Goal: Information Seeking & Learning: Learn about a topic

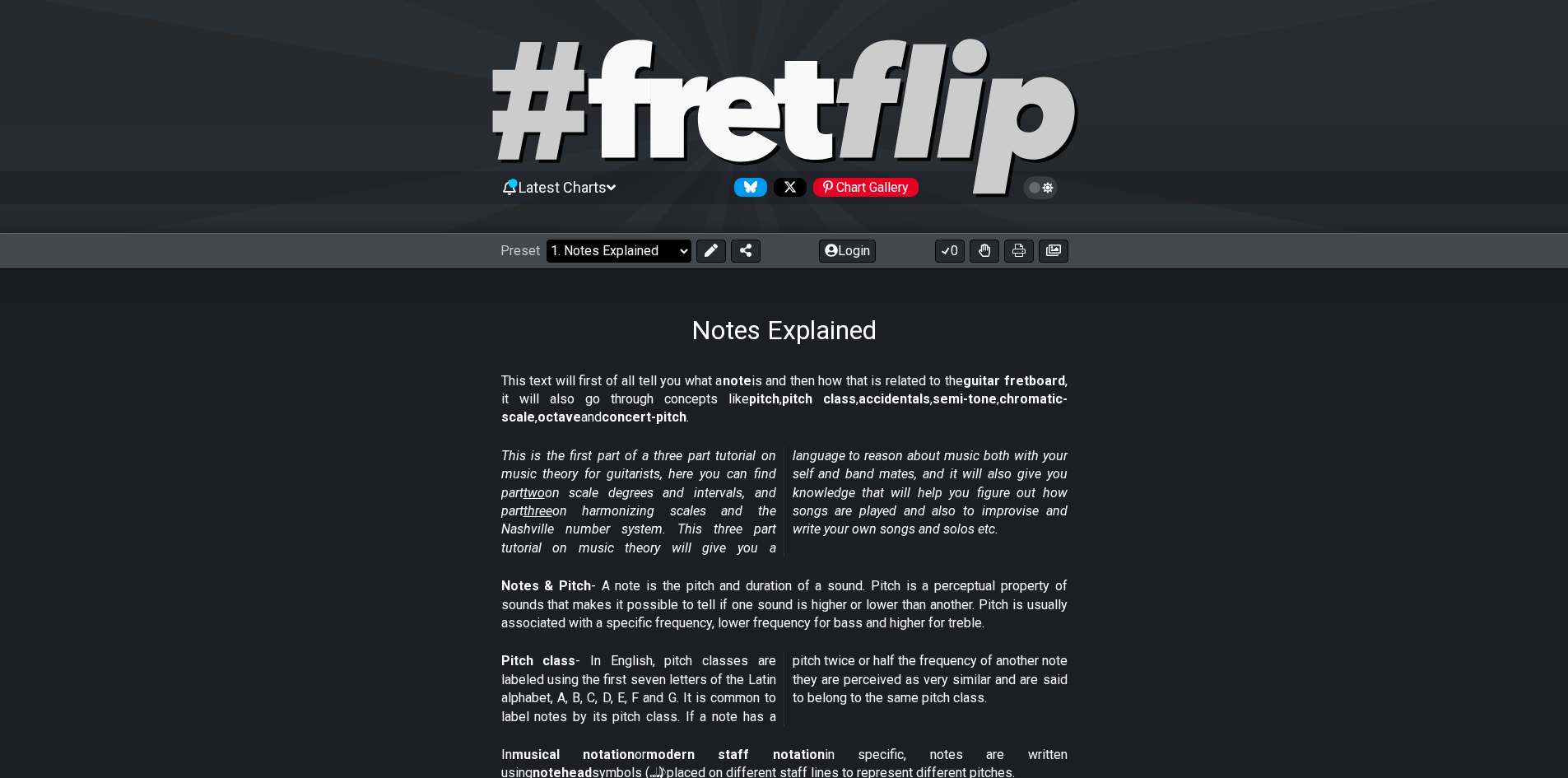
click at [639, 256] on select "Welcome to #fretflip! Initial Preset Custom Preset Minor Pentatonic Major Penta…" at bounding box center [619, 251] width 145 height 23
click at [546, 240] on select "Welcome to #fretflip! Initial Preset Custom Preset Minor Pentatonic Major Penta…" at bounding box center [619, 251] width 145 height 23
select select "/welcome"
select select "C"
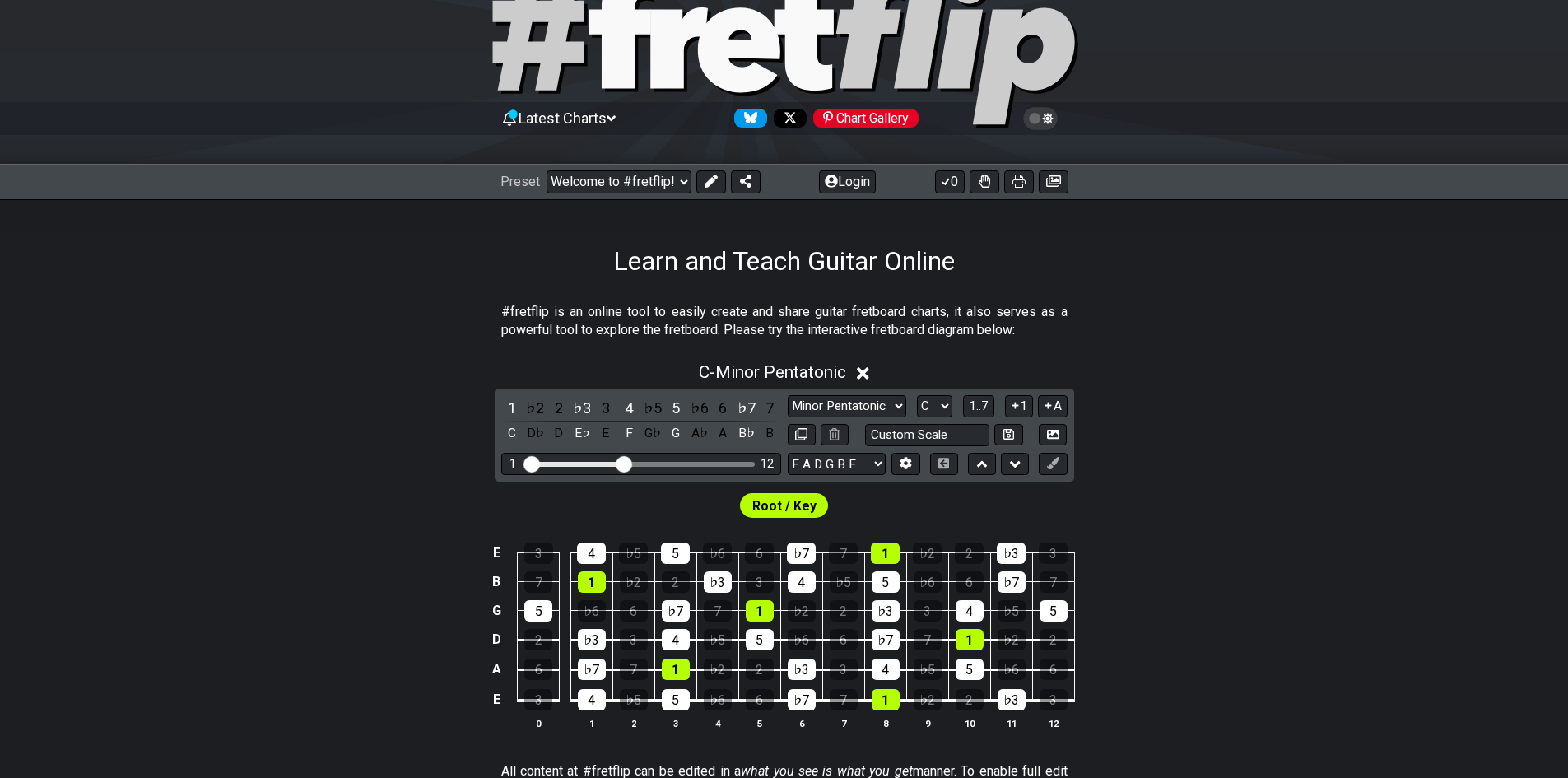
scroll to position [138, 0]
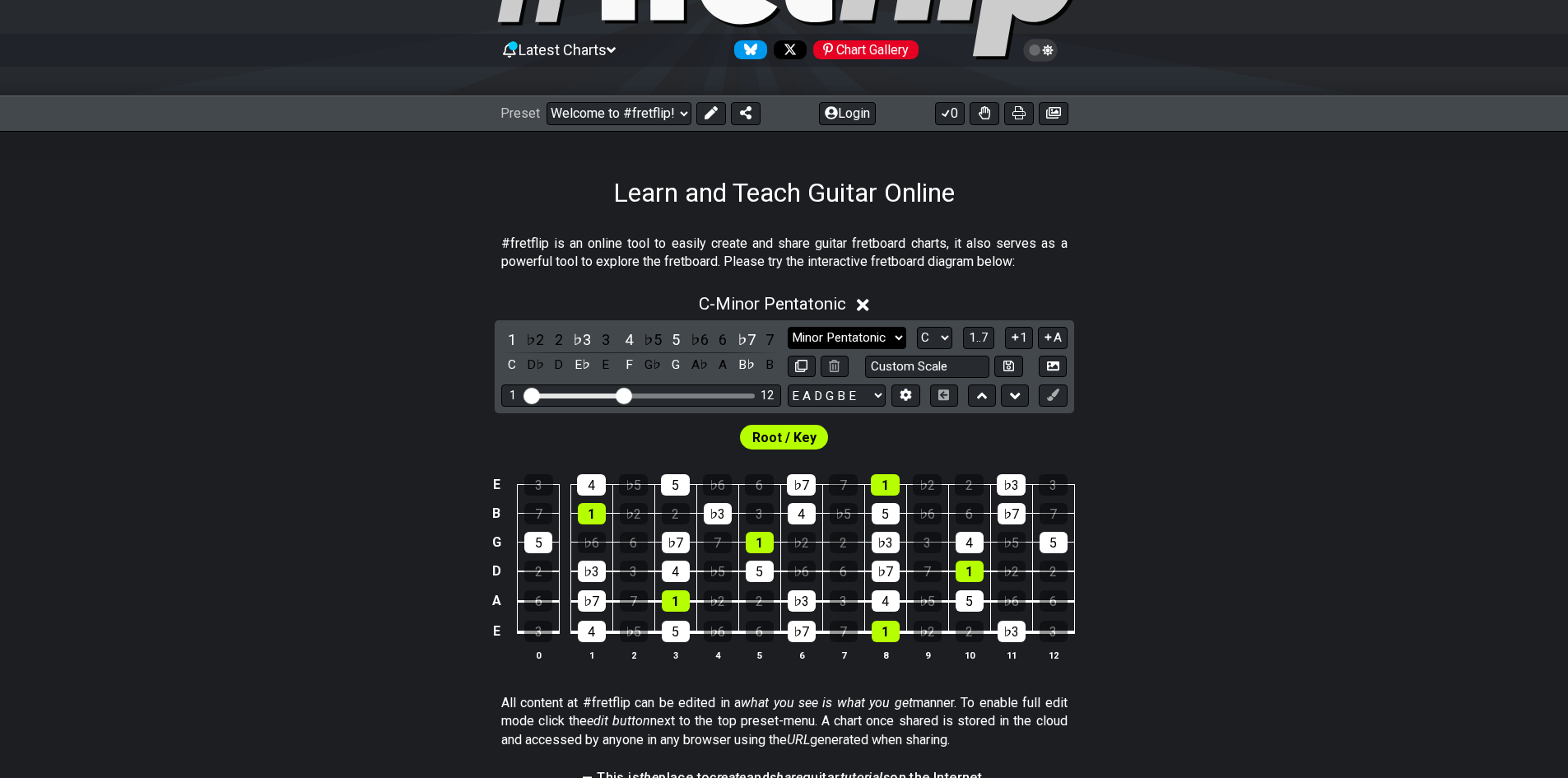
click at [879, 339] on select "Minor Pentatonic Click to edit Minor Pentatonic Major Pentatonic Minor Blues Ma…" at bounding box center [847, 338] width 119 height 22
click at [883, 337] on select "Minor Pentatonic Click to edit Minor Pentatonic Major Pentatonic Minor Blues Ma…" at bounding box center [847, 338] width 119 height 22
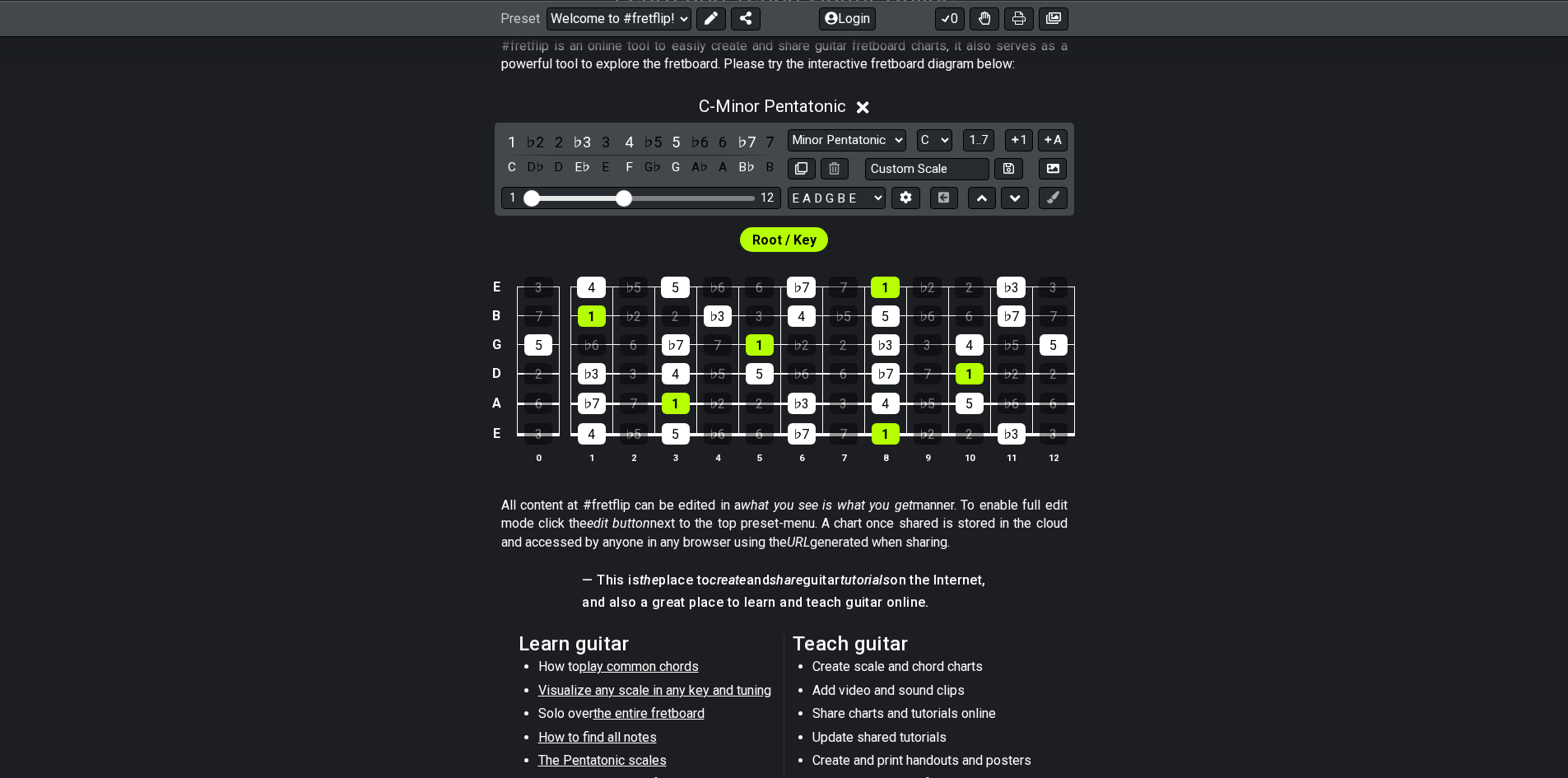
scroll to position [0, 0]
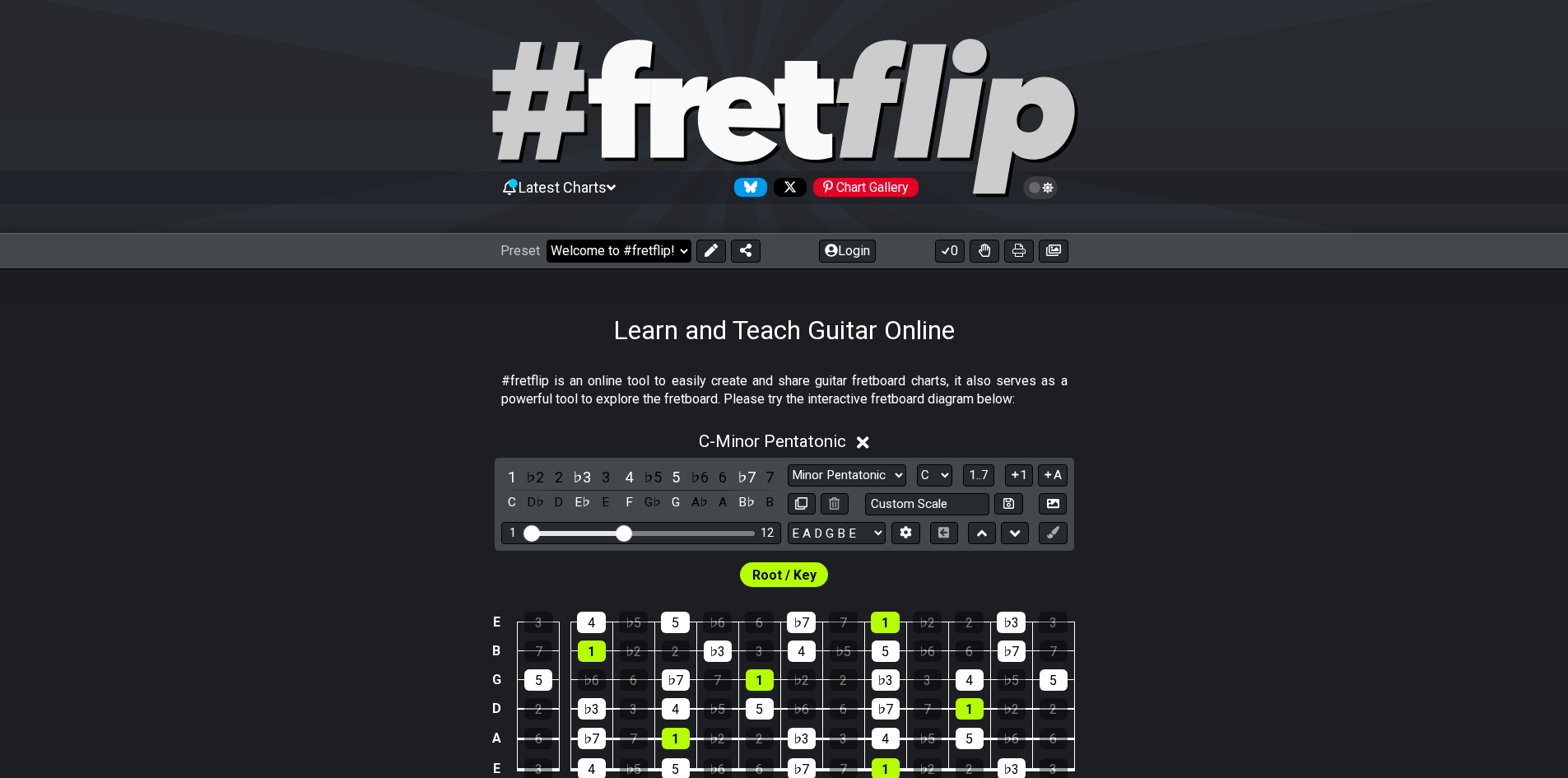
click at [618, 248] on select "Welcome to #fretflip! Initial Preset Custom Preset Minor Pentatonic Major Penta…" at bounding box center [619, 251] width 145 height 23
click at [546, 240] on select "Welcome to #fretflip! Initial Preset Custom Preset Minor Pentatonic Major Penta…" at bounding box center [619, 251] width 145 height 23
click at [613, 262] on select "Welcome to #fretflip! Initial Preset Custom Preset Minor Pentatonic Major Penta…" at bounding box center [619, 251] width 145 height 23
click at [546, 240] on select "Welcome to #fretflip! Initial Preset Custom Preset Minor Pentatonic Major Penta…" at bounding box center [619, 251] width 145 height 23
click at [622, 258] on select "Welcome to #fretflip! Initial Preset Custom Preset Minor Pentatonic Major Penta…" at bounding box center [619, 251] width 145 height 23
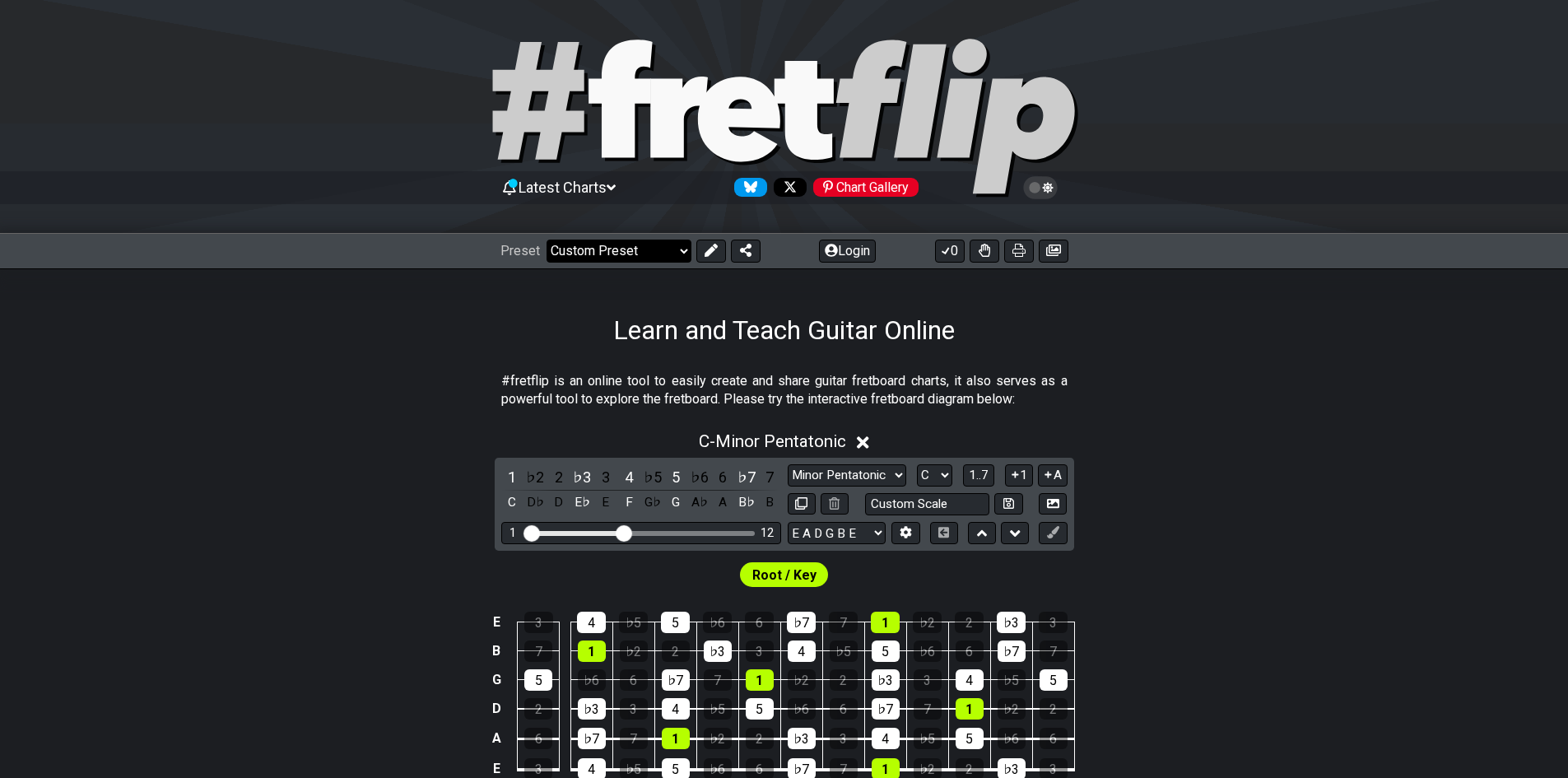
click at [546, 240] on select "Welcome to #fretflip! Initial Preset Custom Preset Minor Pentatonic Major Penta…" at bounding box center [619, 251] width 145 height 23
select select "/user-defined"
select select "A"
select select "Testing 1, 3 and 4"
select select "C"
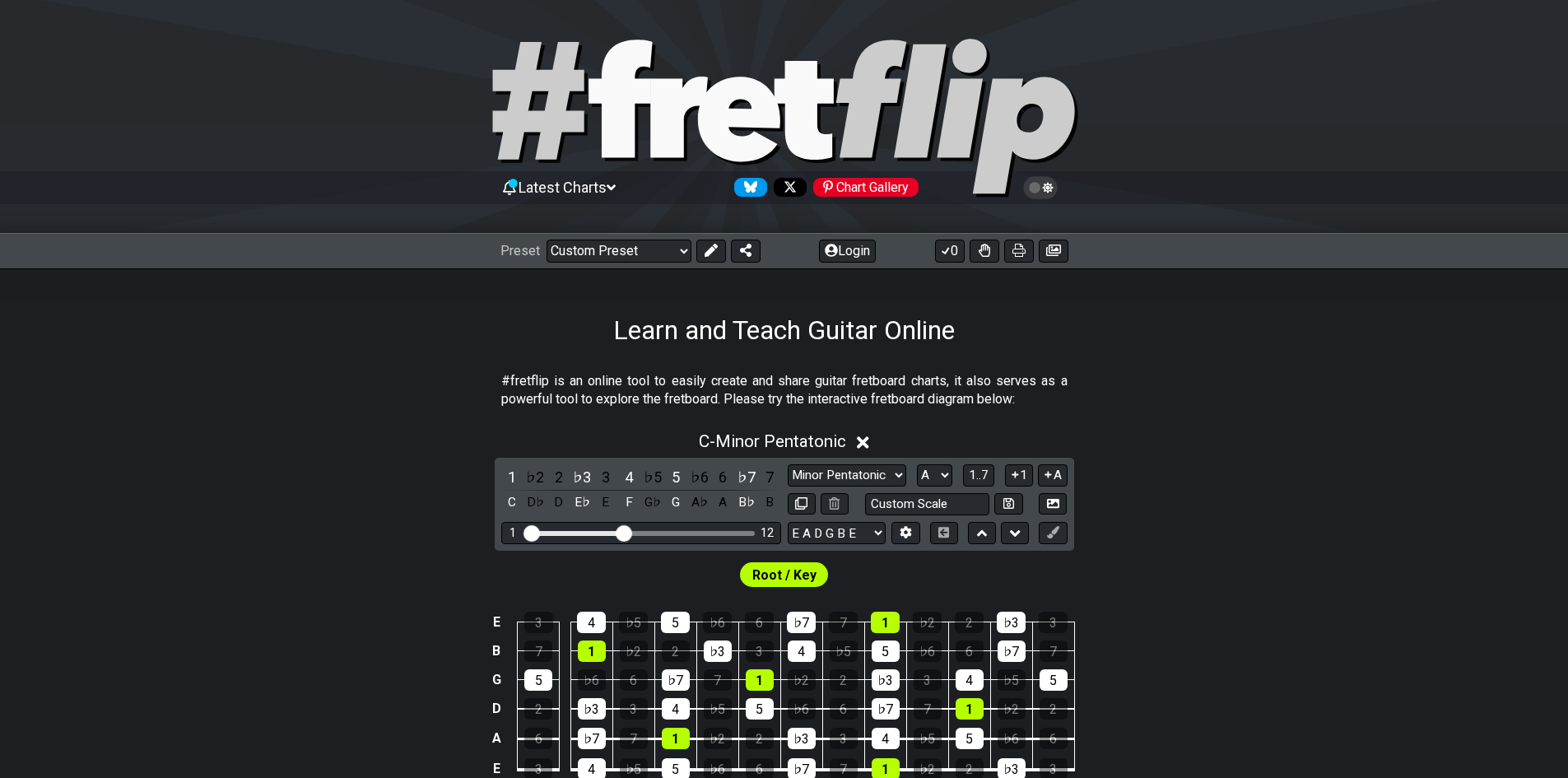
select select "C"
select select "A"
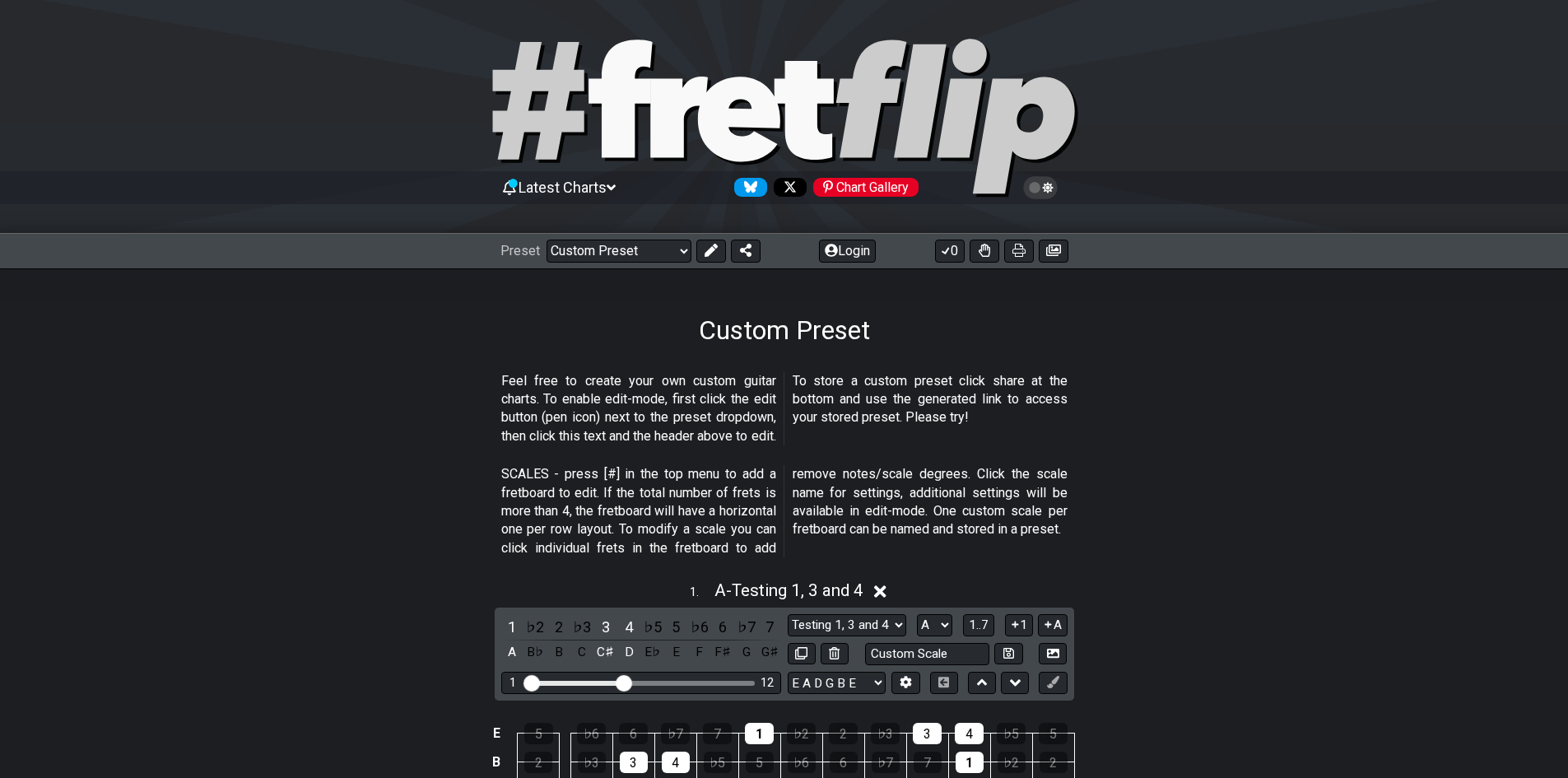
click at [581, 227] on div "Latest Charts Chart Gallery" at bounding box center [784, 204] width 1568 height 59
click at [580, 246] on select "Welcome to #fretflip! Initial Preset Custom Preset Minor Pentatonic Major Penta…" at bounding box center [619, 251] width 145 height 23
click at [546, 240] on select "Welcome to #fretflip! Initial Preset Custom Preset Minor Pentatonic Major Penta…" at bounding box center [619, 251] width 145 height 23
select select "/welcome"
select select "C"
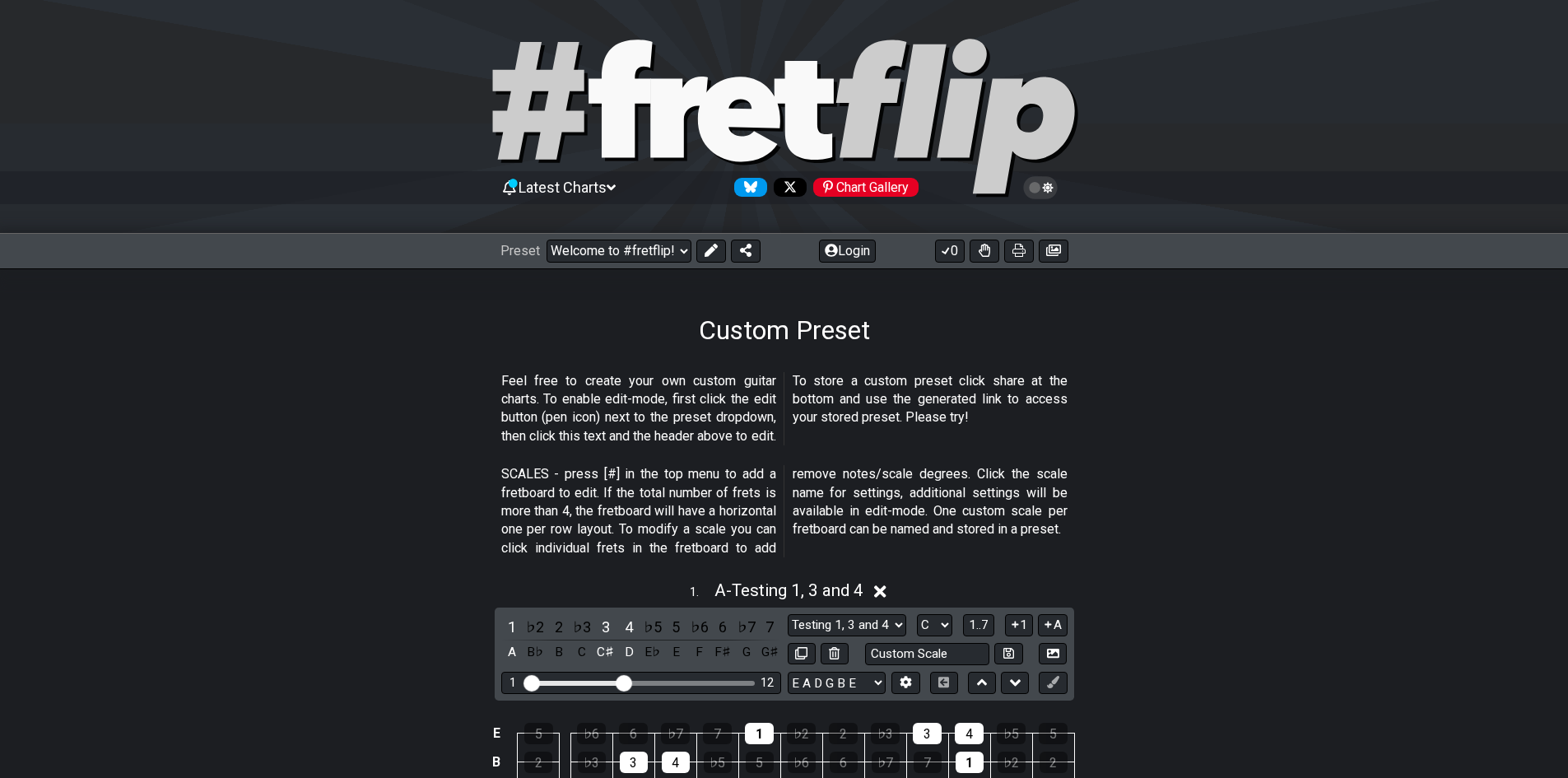
select select "Minor Pentatonic"
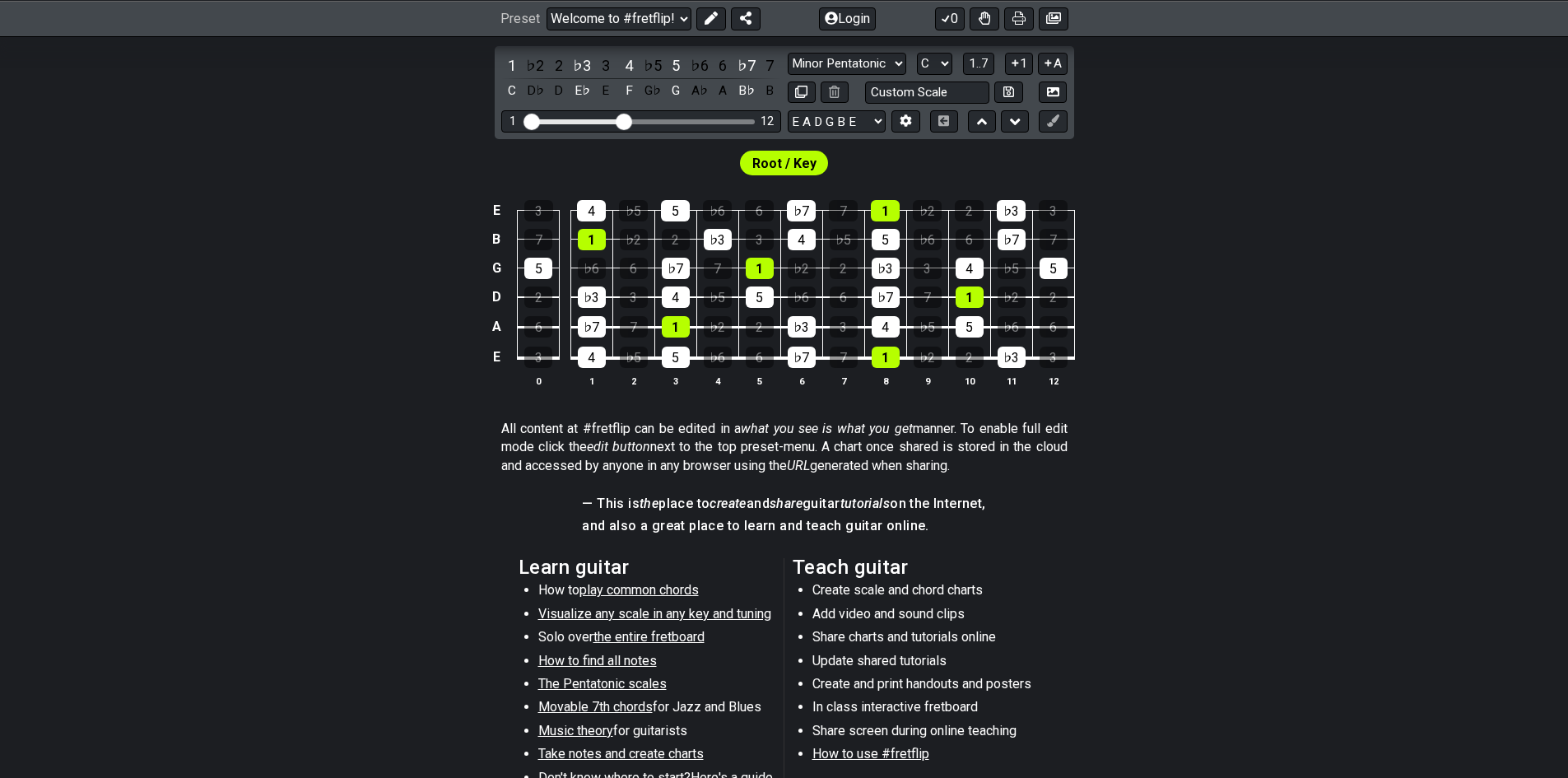
scroll to position [138, 0]
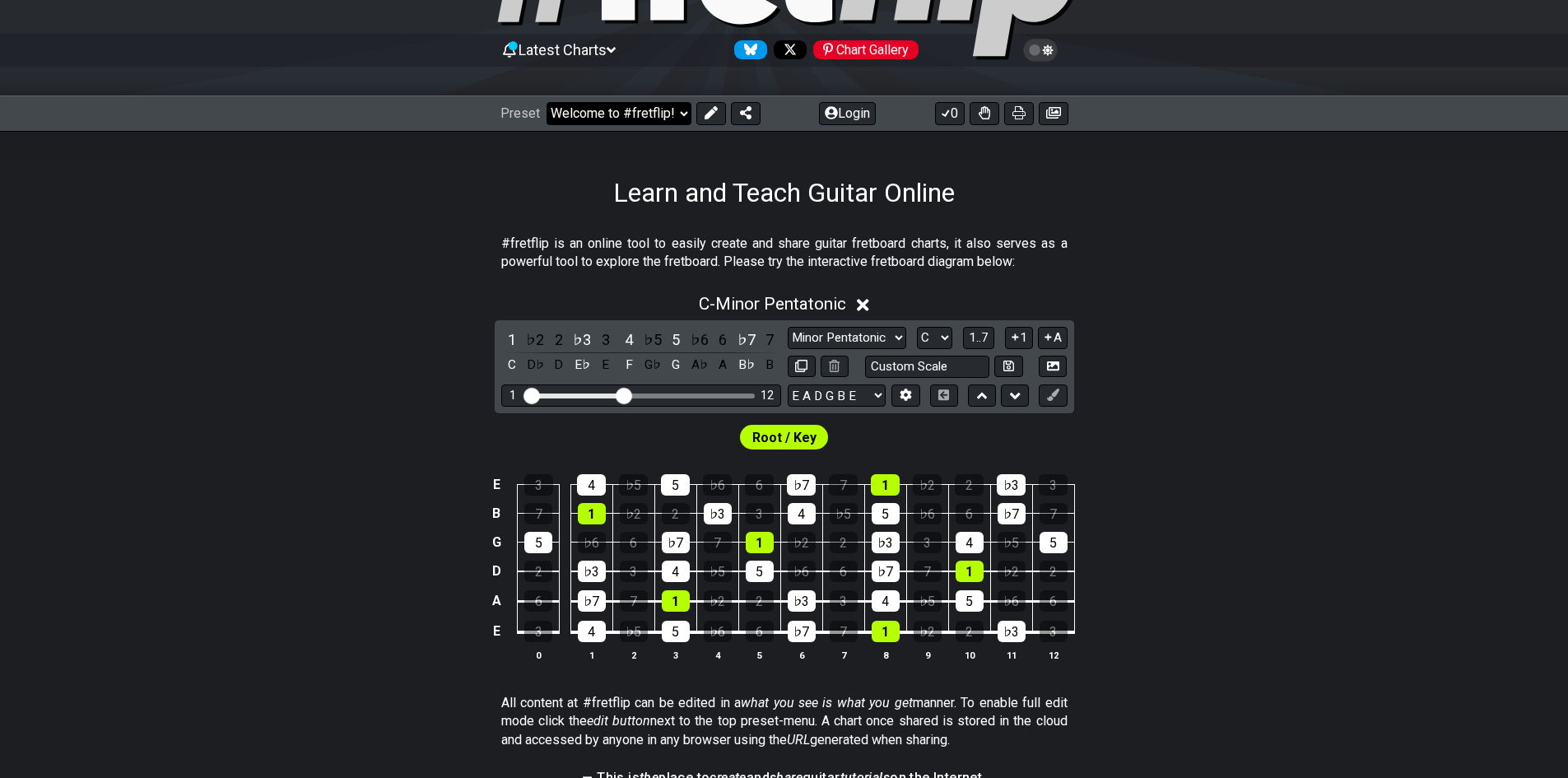
click at [605, 115] on select "Welcome to #fretflip! Initial Preset Custom Preset Minor Pentatonic Major Penta…" at bounding box center [619, 114] width 145 height 23
click at [546, 102] on select "Welcome to #fretflip! Initial Preset Custom Preset Minor Pentatonic Major Penta…" at bounding box center [619, 114] width 145 height 23
select select "/user-defined"
select select "A"
select select "Testing 1, 3 and 4"
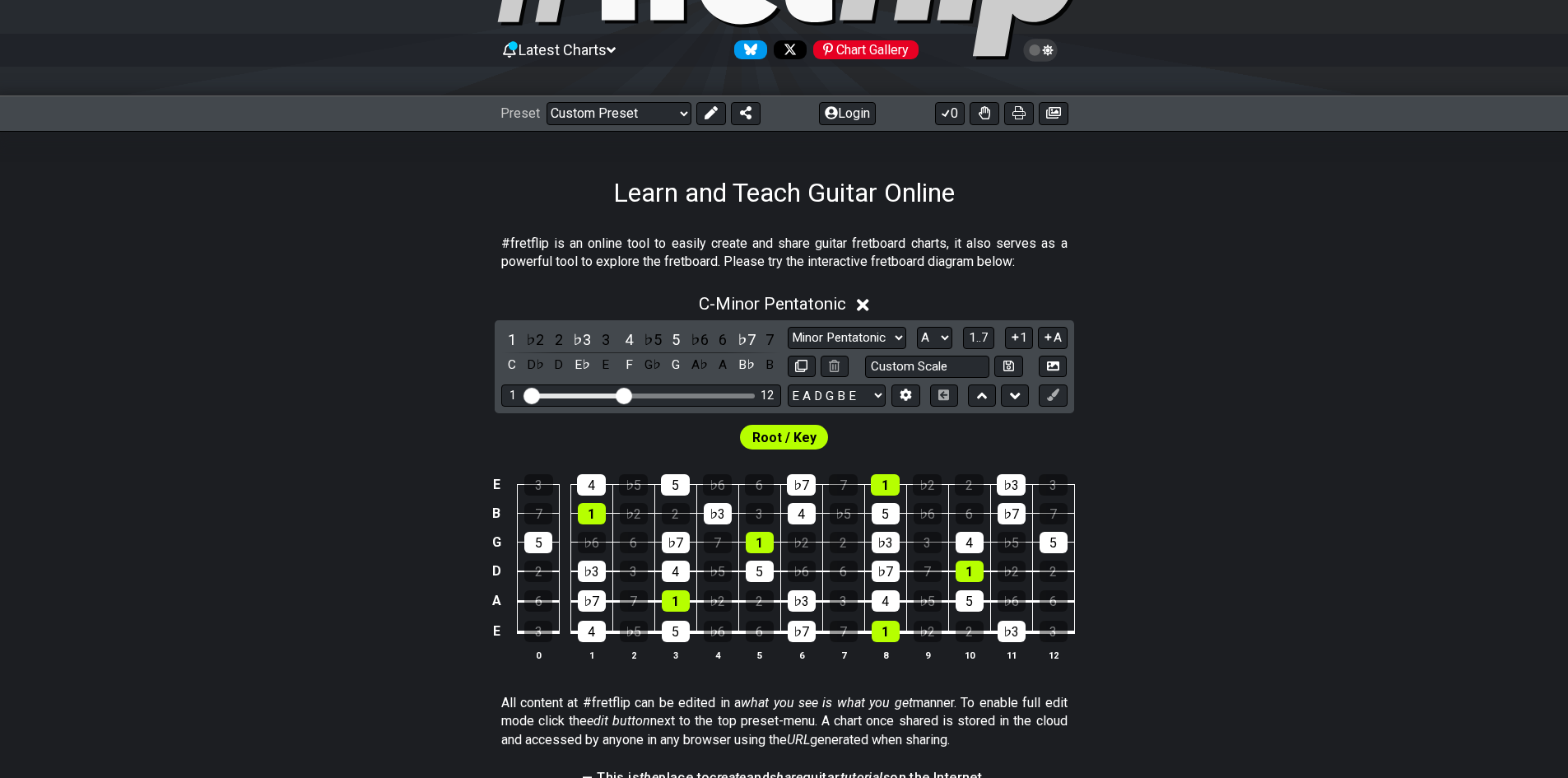
select select "C"
select select "A"
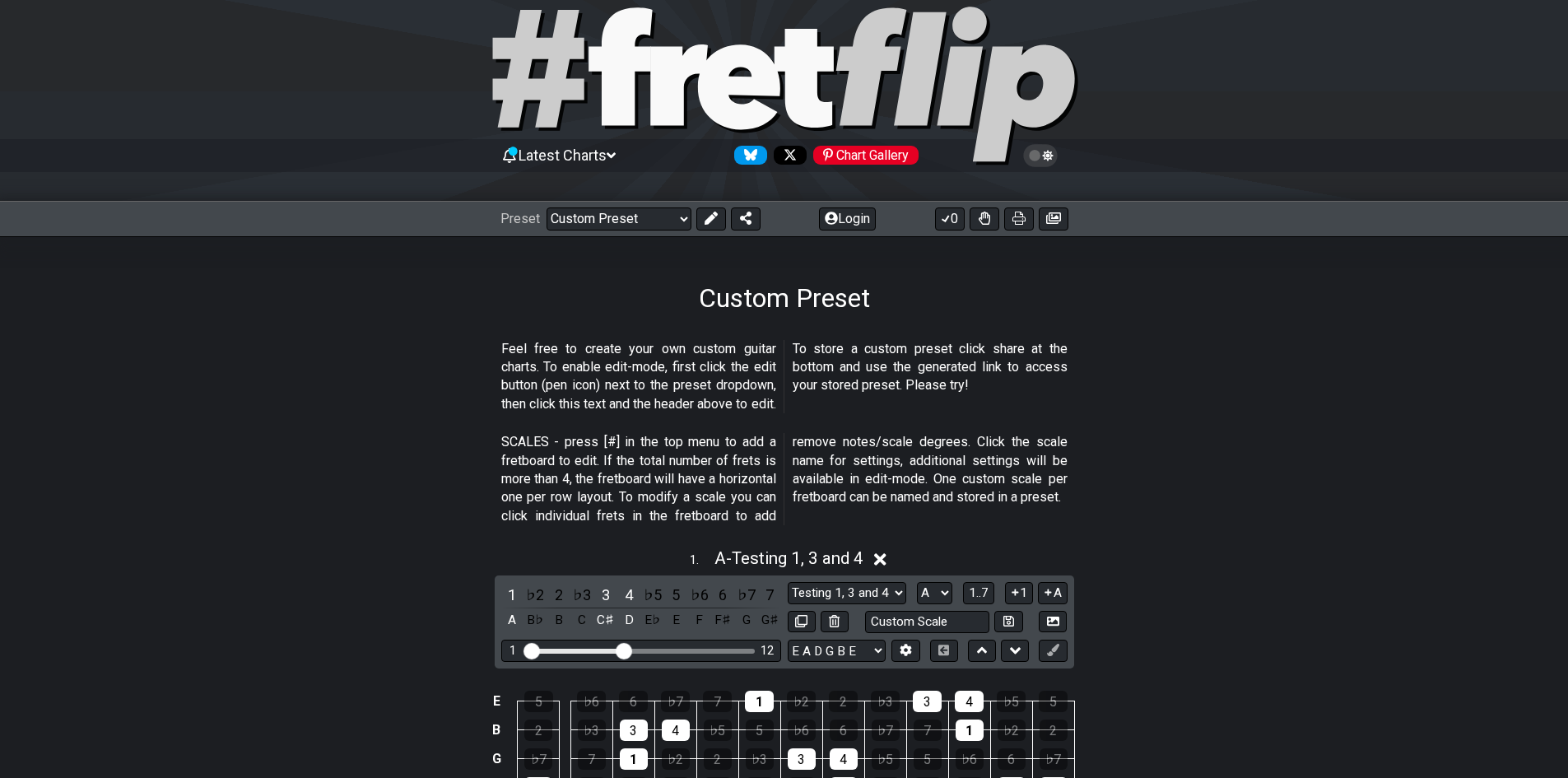
scroll to position [0, 0]
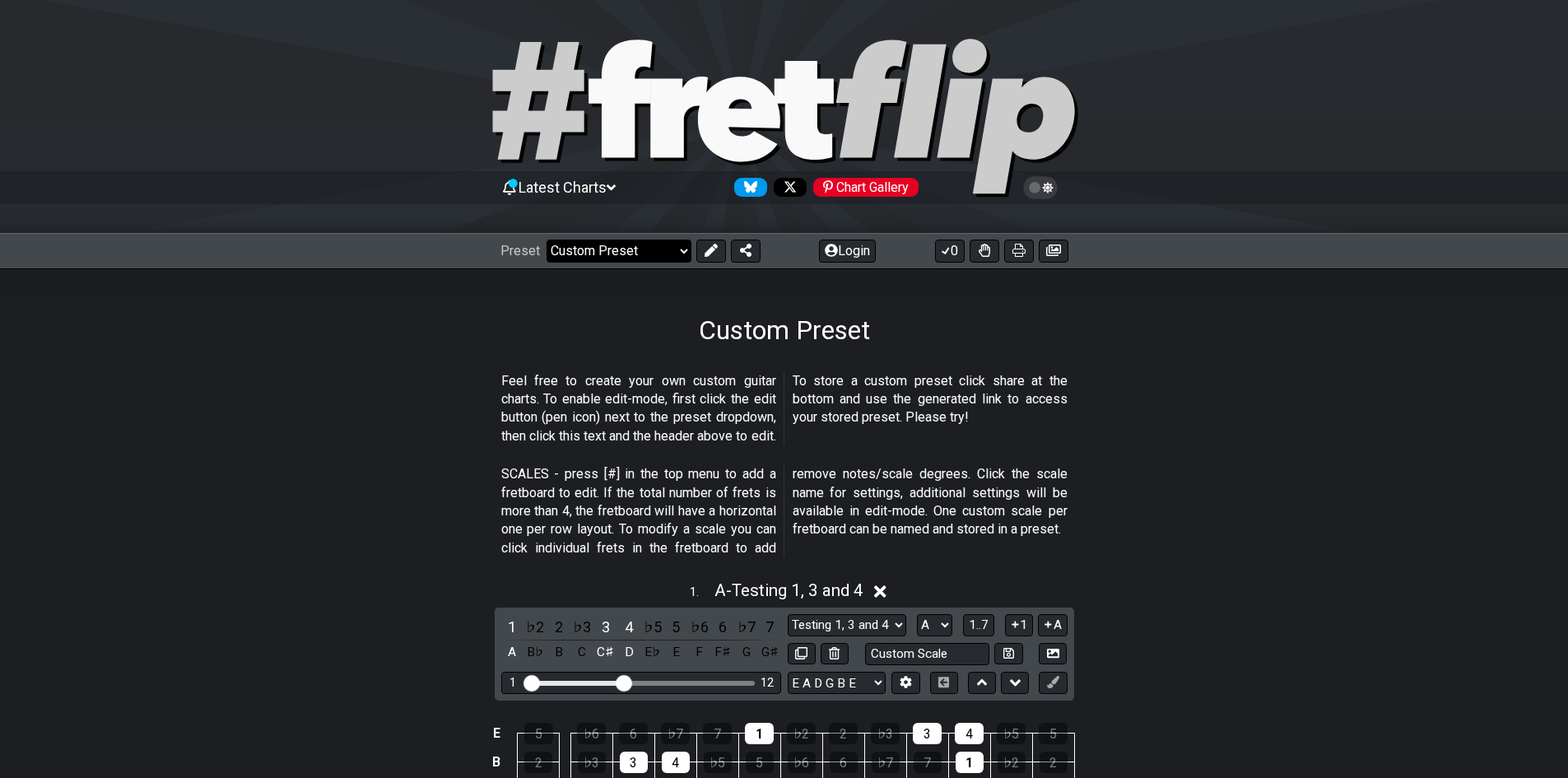
click at [610, 250] on select "Welcome to #fretflip! Initial Preset Custom Preset Minor Pentatonic Major Penta…" at bounding box center [619, 251] width 145 height 23
click at [546, 240] on select "Welcome to #fretflip! Initial Preset Custom Preset Minor Pentatonic Major Penta…" at bounding box center [619, 251] width 145 height 23
select select "/minor-pentatonic"
select select "C"
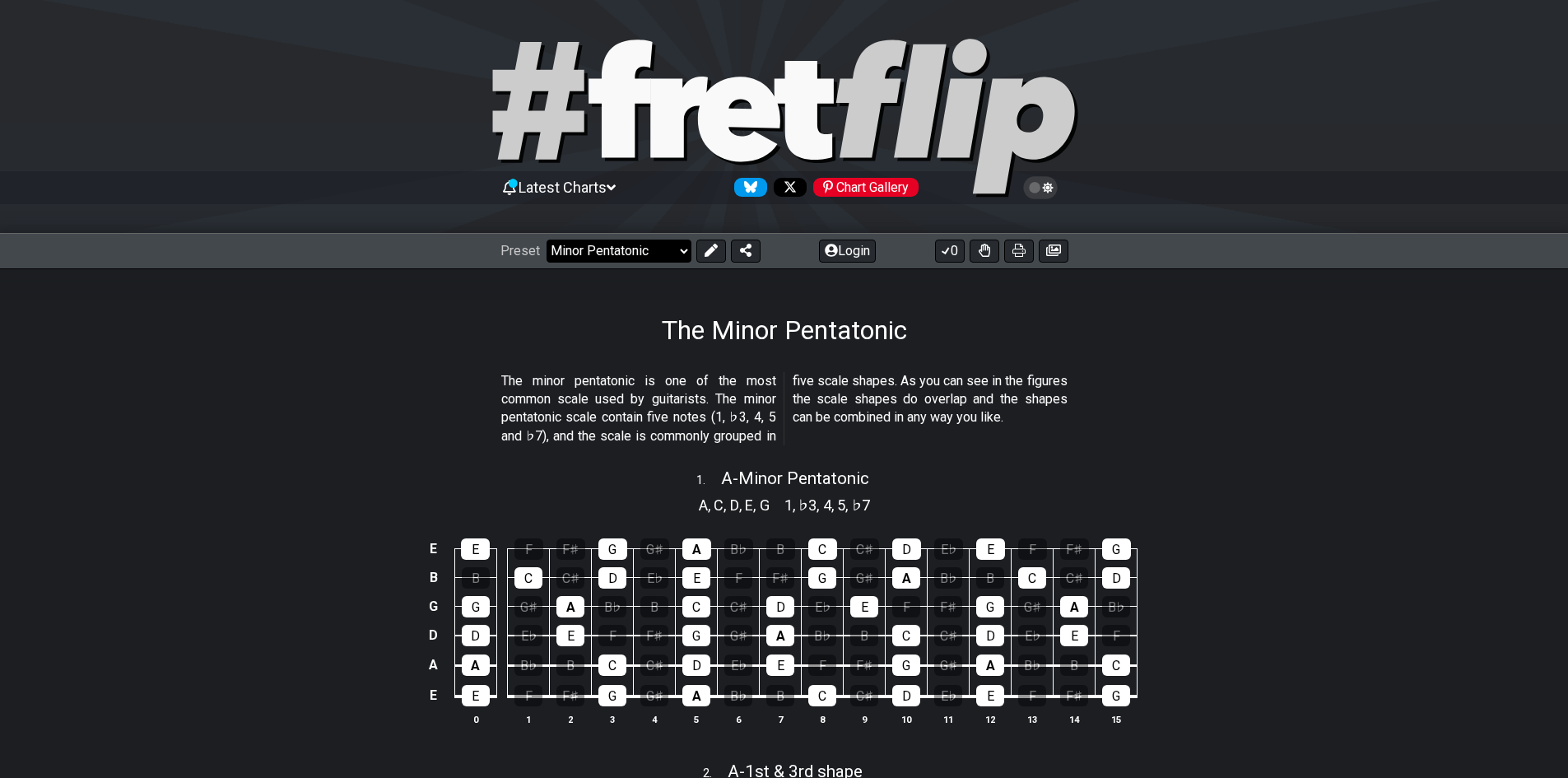
click at [631, 251] on select "Welcome to #fretflip! Initial Preset Custom Preset Minor Pentatonic Major Penta…" at bounding box center [619, 251] width 145 height 23
click at [546, 240] on select "Welcome to #fretflip! Initial Preset Custom Preset Minor Pentatonic Major Penta…" at bounding box center [619, 251] width 145 height 23
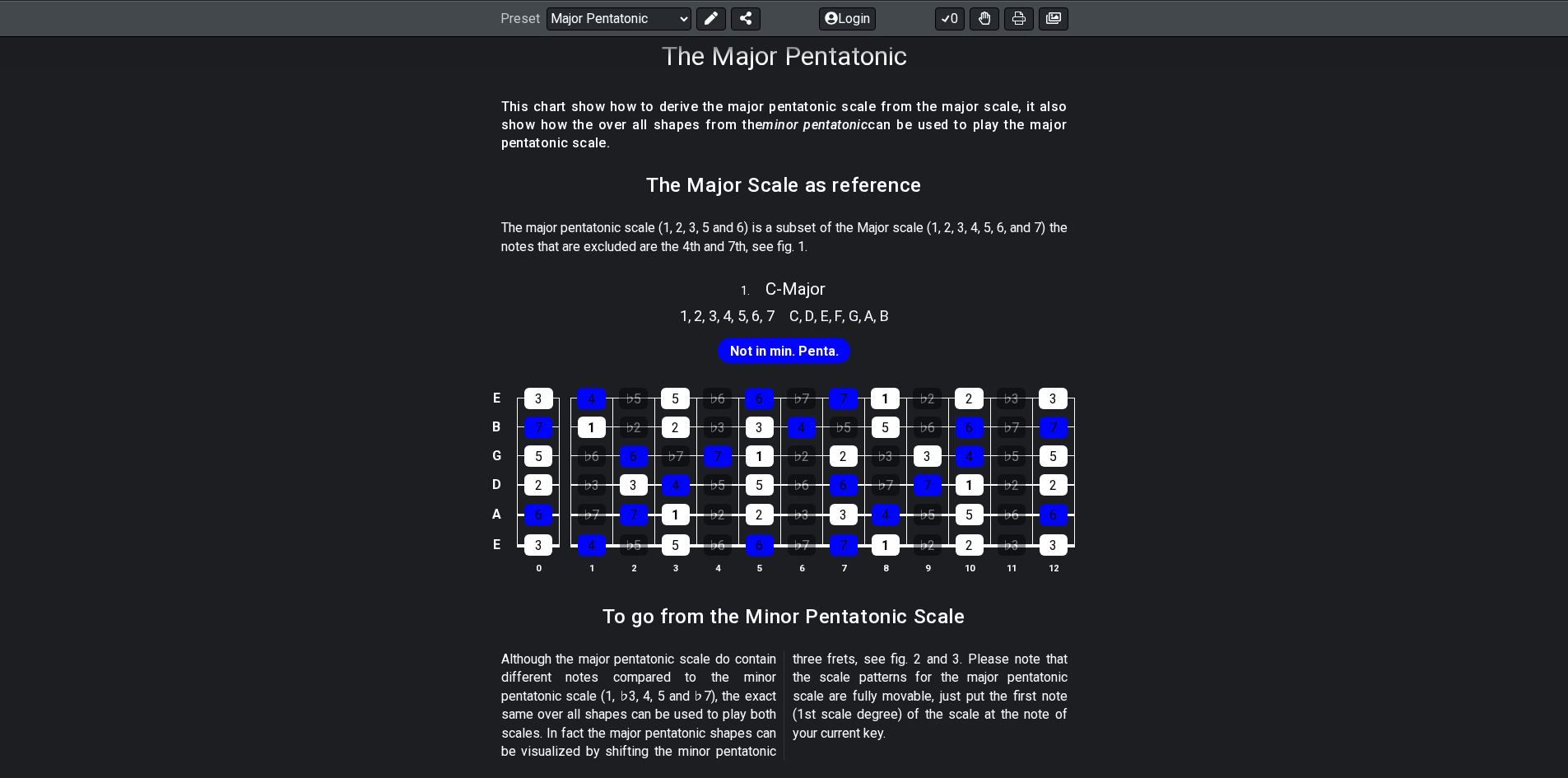
scroll to position [138, 0]
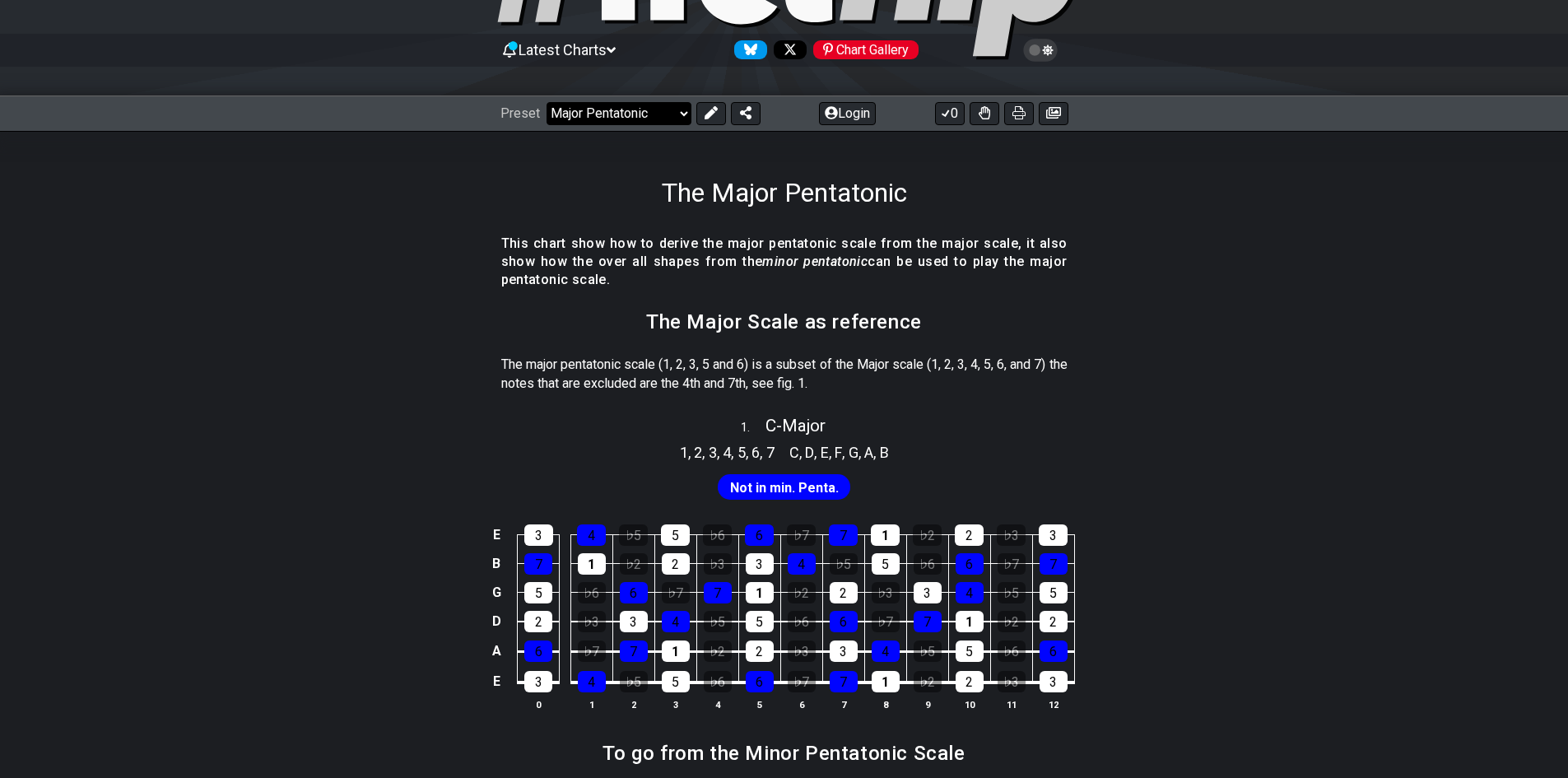
click at [600, 105] on select "Welcome to #fretflip! Initial Preset Custom Preset Minor Pentatonic Major Penta…" at bounding box center [619, 114] width 145 height 23
click at [546, 102] on select "Welcome to #fretflip! Initial Preset Custom Preset Minor Pentatonic Major Penta…" at bounding box center [619, 114] width 145 height 23
select select "/minor-pentatonic"
select select "C"
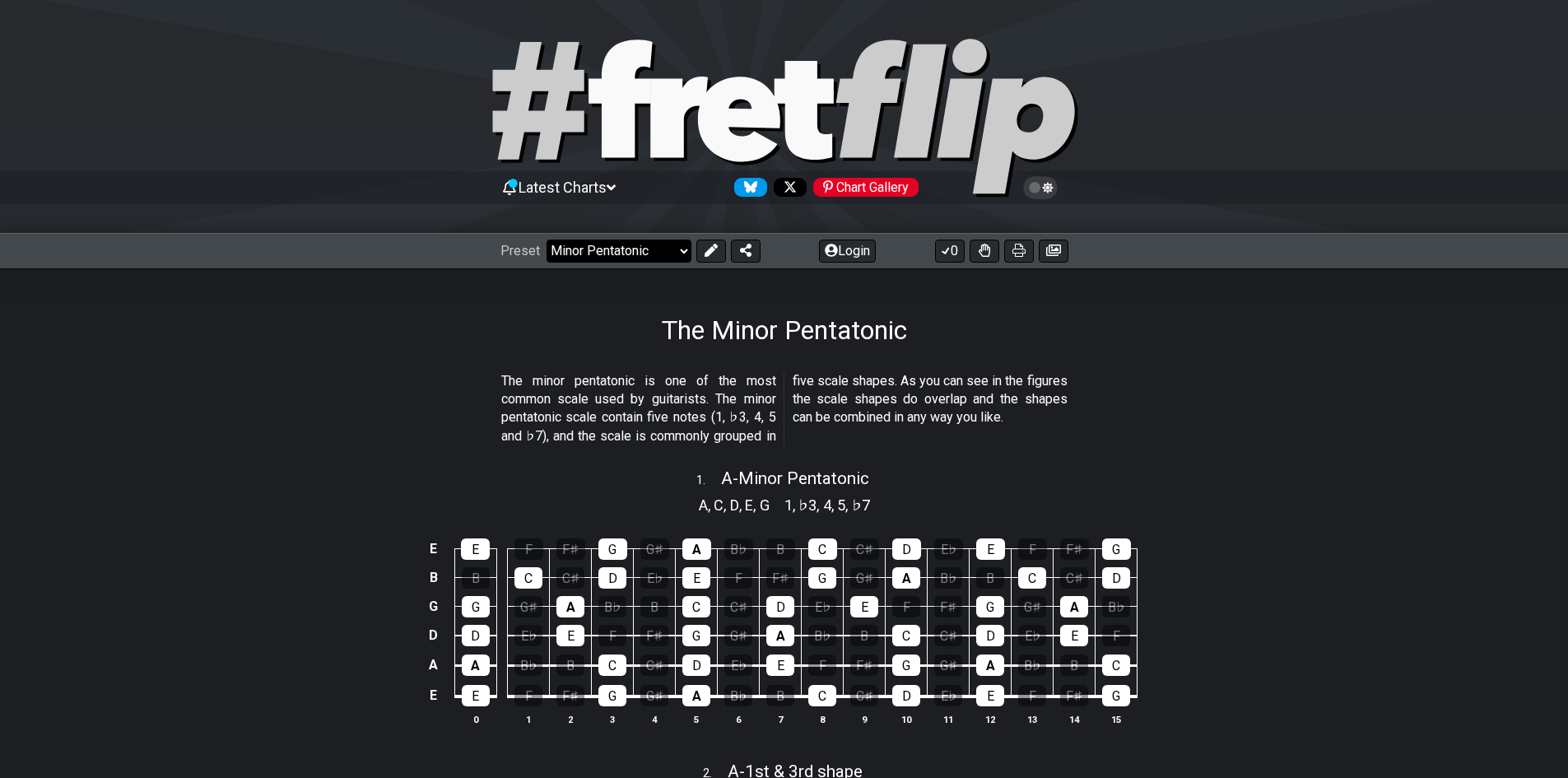
click at [606, 240] on select "Welcome to #fretflip! Initial Preset Custom Preset Minor Pentatonic Major Penta…" at bounding box center [619, 251] width 145 height 23
click at [546, 240] on select "Welcome to #fretflip! Initial Preset Custom Preset Minor Pentatonic Major Penta…" at bounding box center [619, 251] width 145 height 23
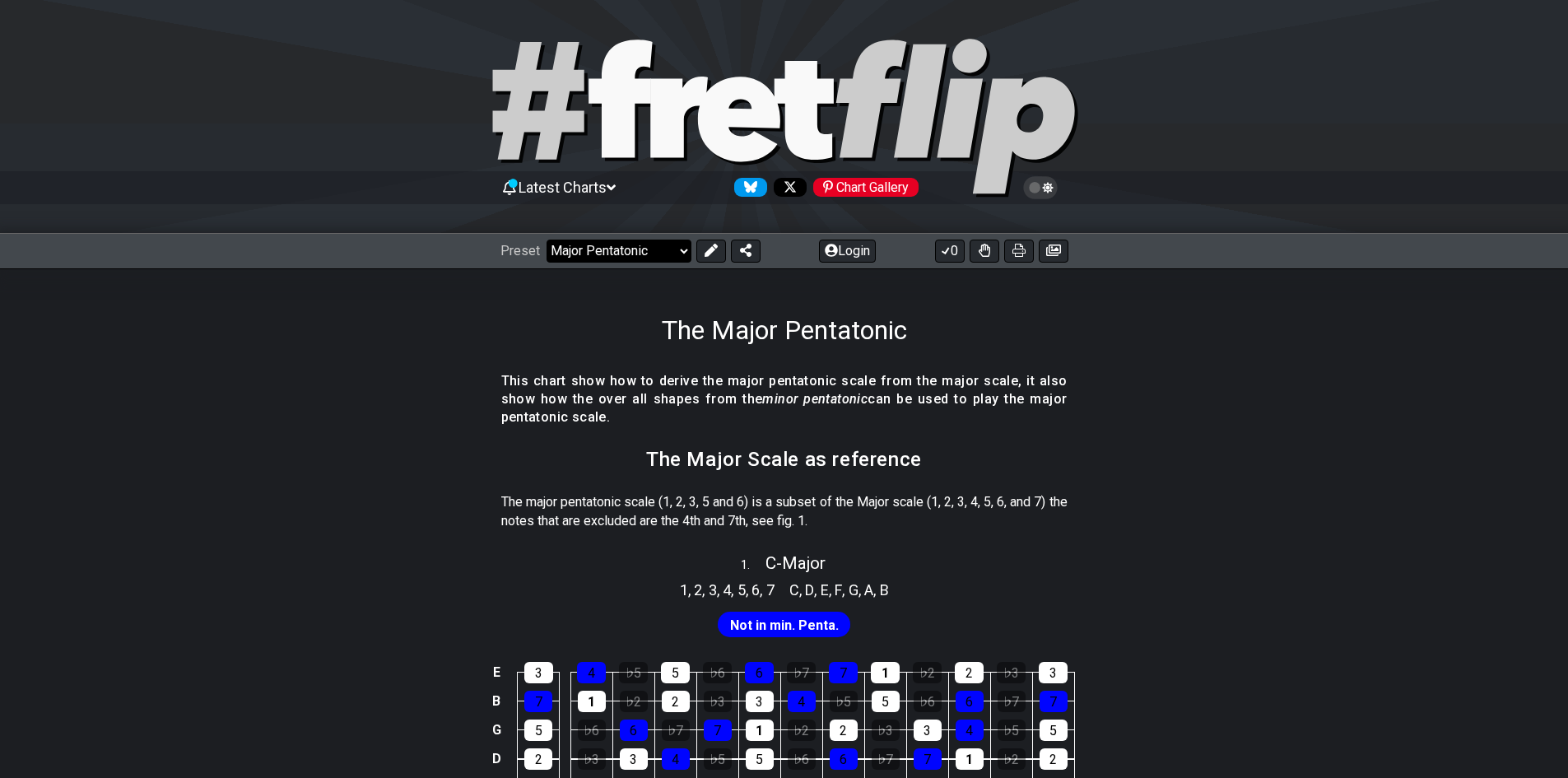
click at [611, 251] on select "Welcome to #fretflip! Initial Preset Custom Preset Minor Pentatonic Major Penta…" at bounding box center [619, 251] width 145 height 23
click at [546, 240] on select "Welcome to #fretflip! Initial Preset Custom Preset Minor Pentatonic Major Penta…" at bounding box center [619, 251] width 145 height 23
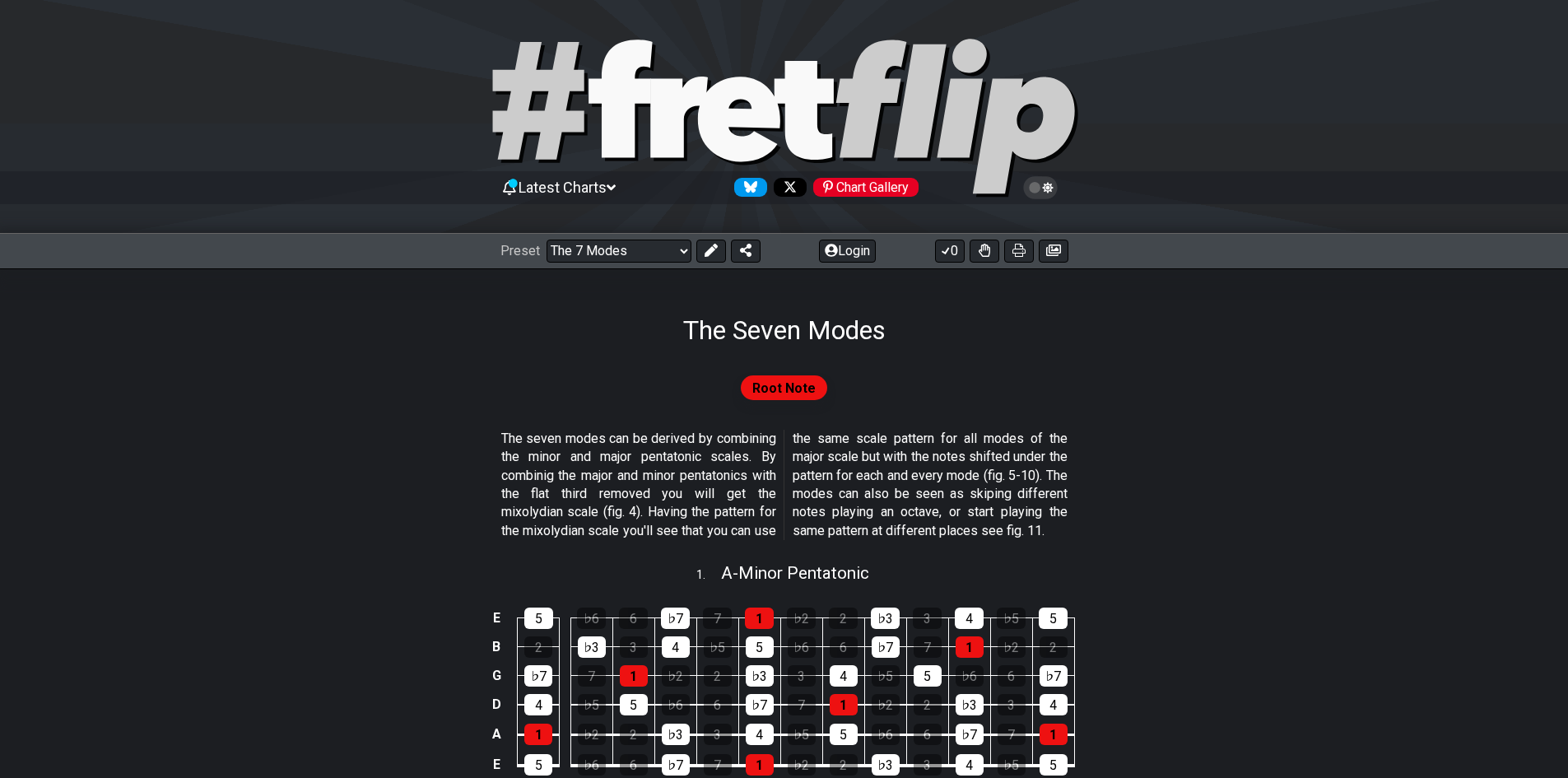
click at [615, 237] on div "Preset Welcome to #fretflip! Initial Preset Custom Preset Minor Pentatonic Majo…" at bounding box center [784, 251] width 1568 height 36
click at [610, 246] on select "Welcome to #fretflip! Initial Preset Custom Preset Minor Pentatonic Major Penta…" at bounding box center [619, 251] width 145 height 23
click at [546, 240] on select "Welcome to #fretflip! Initial Preset Custom Preset Minor Pentatonic Major Penta…" at bounding box center [619, 251] width 145 height 23
select select "/guitar-scales"
select select "C"
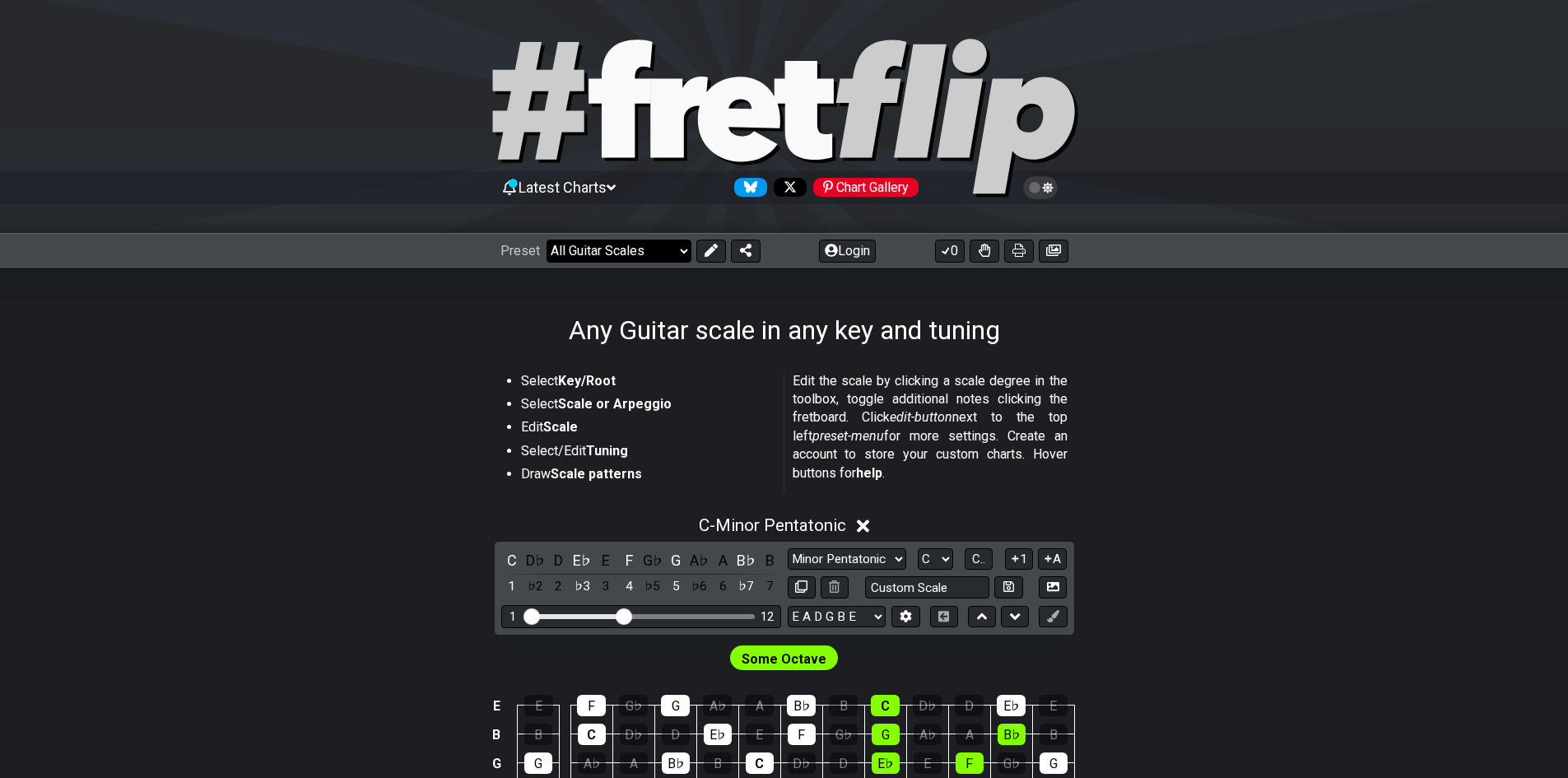
click at [573, 255] on select "Welcome to #fretflip! Initial Preset Custom Preset Minor Pentatonic Major Penta…" at bounding box center [619, 251] width 145 height 23
click at [546, 240] on select "Welcome to #fretflip! Initial Preset Custom Preset Minor Pentatonic Major Penta…" at bounding box center [619, 251] width 145 height 23
select select "/3nps-caged-shapes"
select select "A"
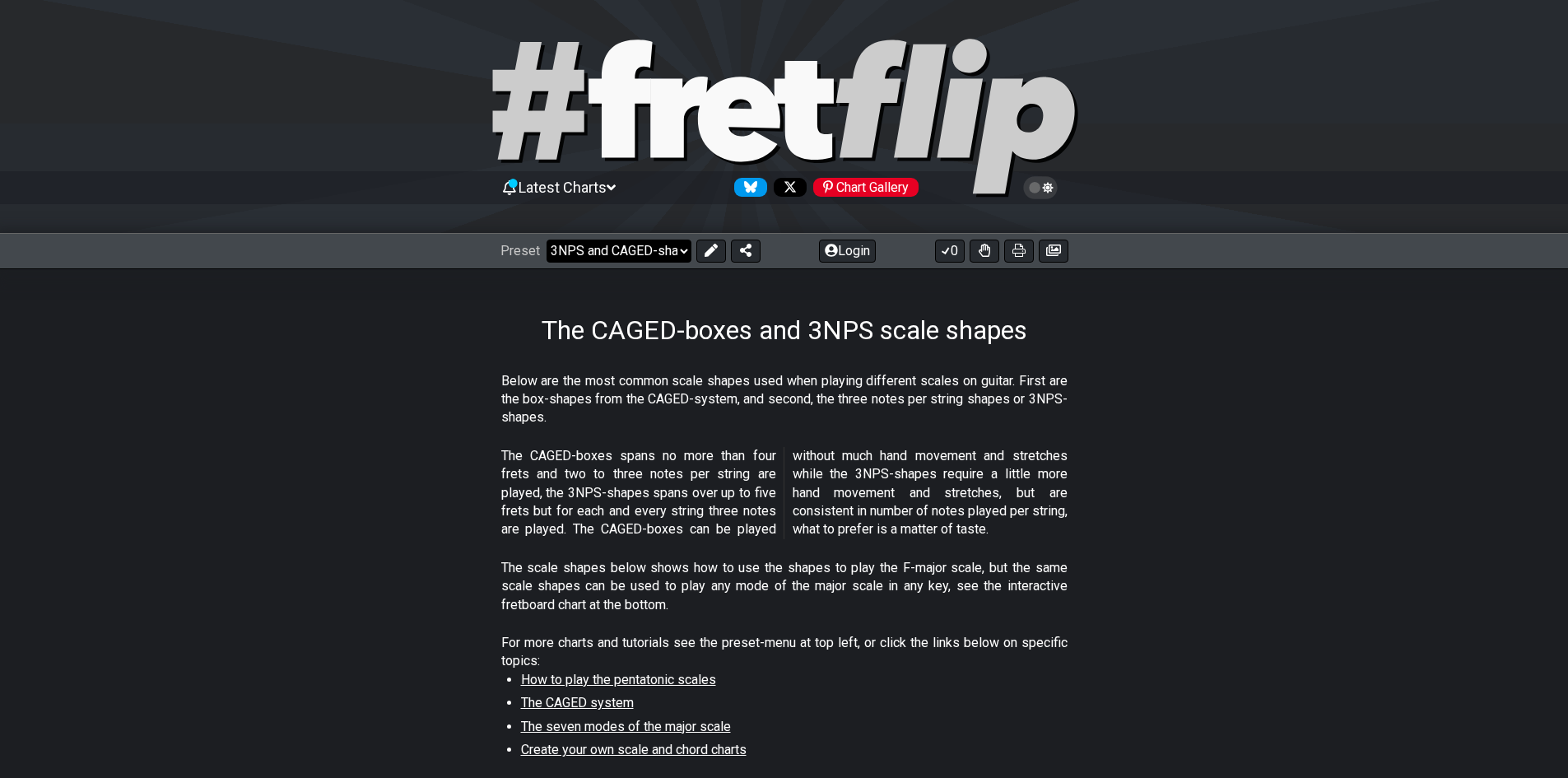
click at [578, 250] on select "Welcome to #fretflip! Initial Preset Custom Preset Minor Pentatonic Major Penta…" at bounding box center [619, 251] width 145 height 23
click at [546, 240] on select "Welcome to #fretflip! Initial Preset Custom Preset Minor Pentatonic Major Penta…" at bounding box center [619, 251] width 145 height 23
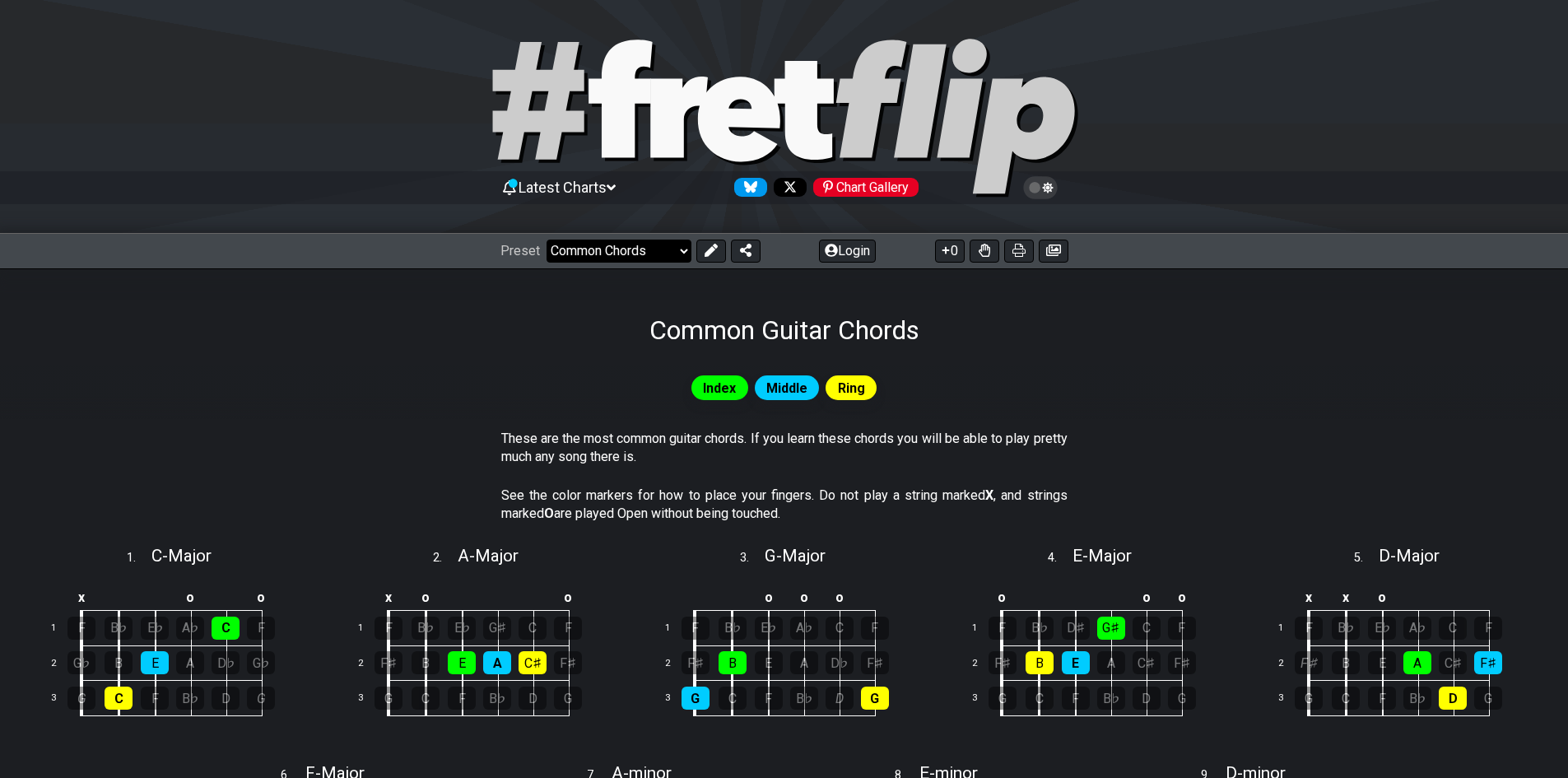
click at [625, 245] on select "Welcome to #fretflip! Initial Preset Custom Preset Minor Pentatonic Major Penta…" at bounding box center [619, 251] width 145 height 23
click at [546, 240] on select "Welcome to #fretflip! Initial Preset Custom Preset Minor Pentatonic Major Penta…" at bounding box center [619, 251] width 145 height 23
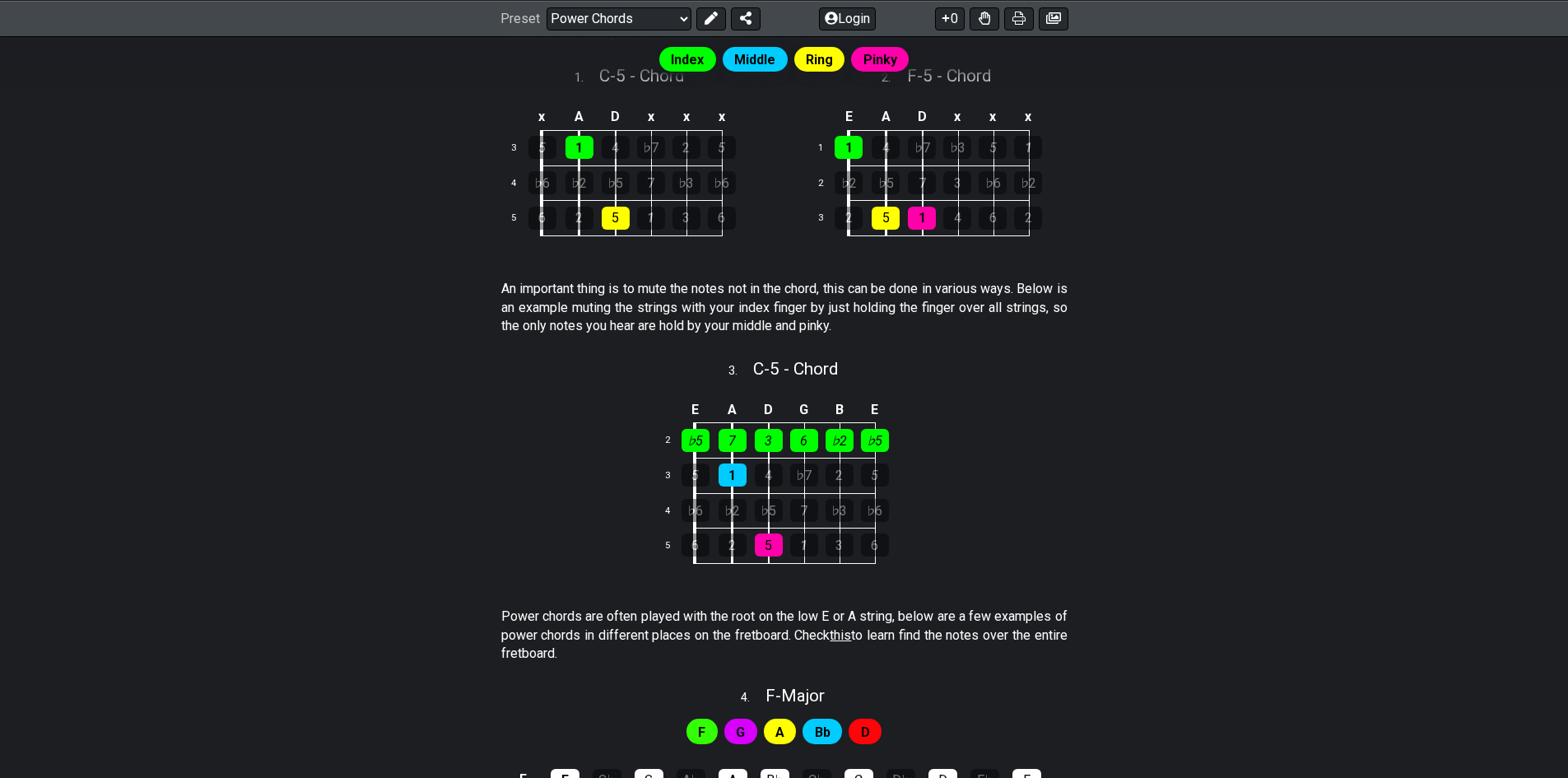
scroll to position [138, 0]
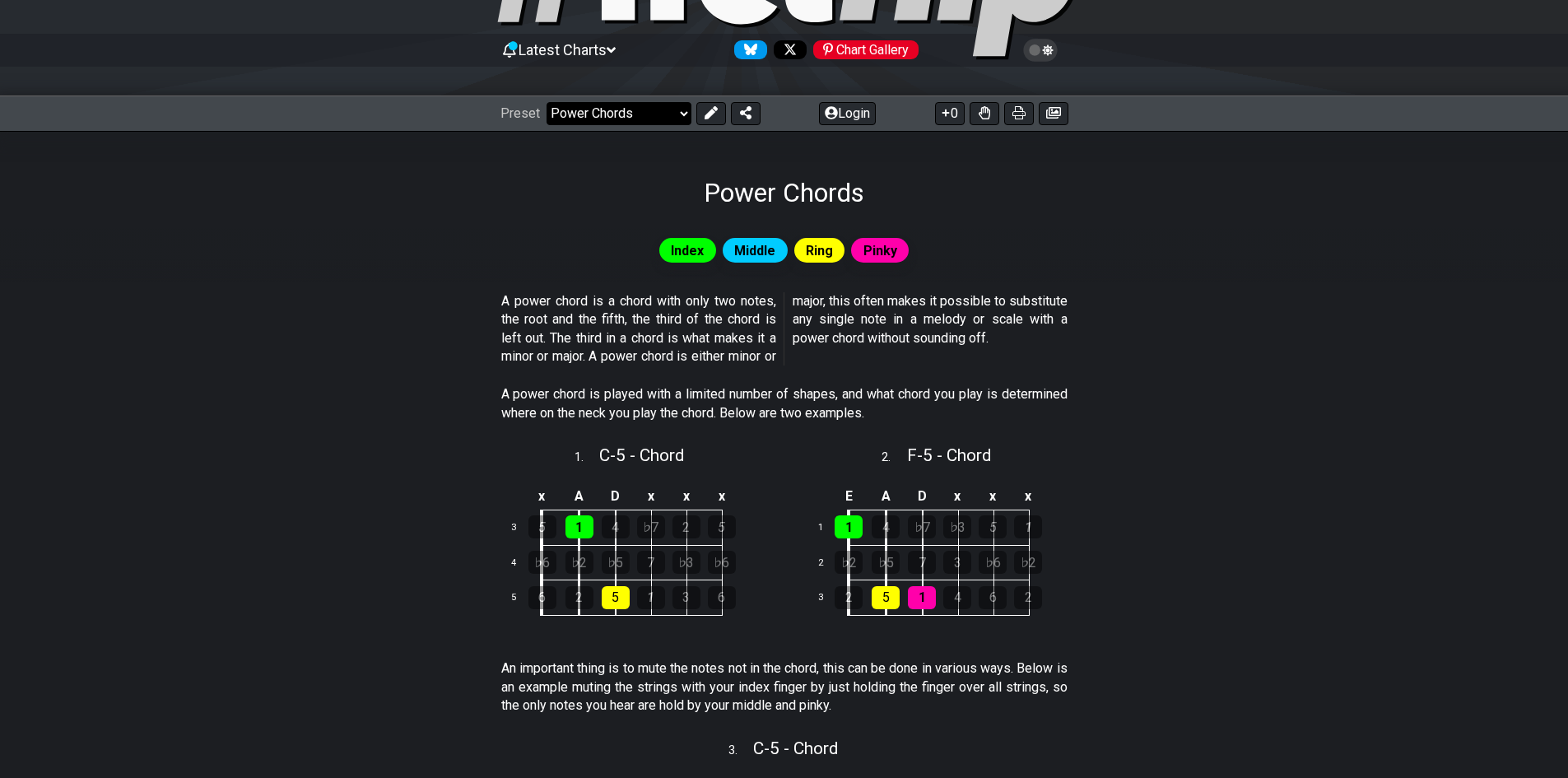
click at [596, 117] on select "Welcome to #fretflip! Initial Preset Custom Preset Minor Pentatonic Major Penta…" at bounding box center [619, 114] width 145 height 23
click at [546, 102] on select "Welcome to #fretflip! Initial Preset Custom Preset Minor Pentatonic Major Penta…" at bounding box center [619, 114] width 145 height 23
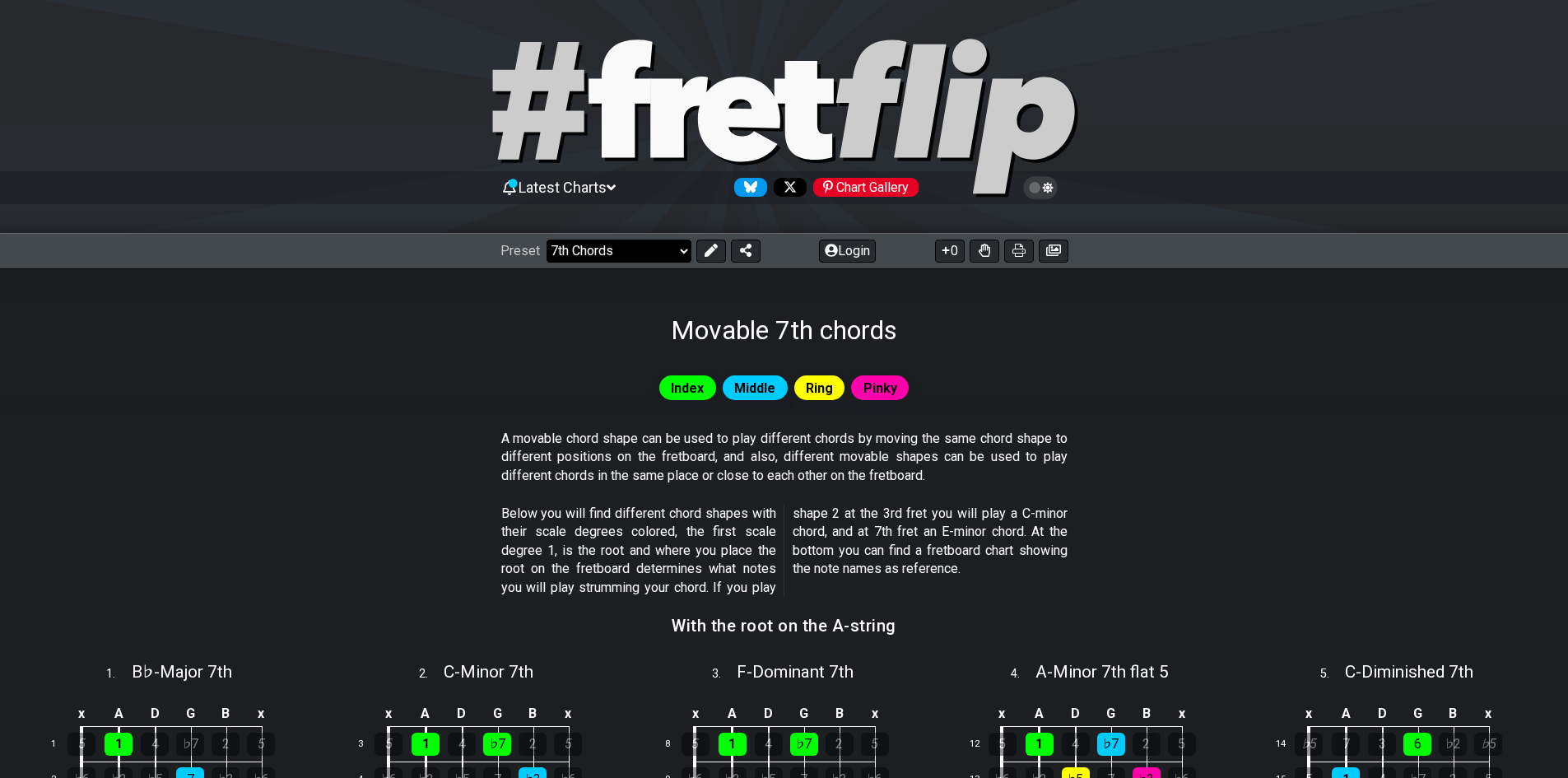
click at [648, 249] on select "Welcome to #fretflip! Initial Preset Custom Preset Minor Pentatonic Major Penta…" at bounding box center [619, 251] width 145 height 23
click at [546, 240] on select "Welcome to #fretflip! Initial Preset Custom Preset Minor Pentatonic Major Penta…" at bounding box center [619, 251] width 145 height 23
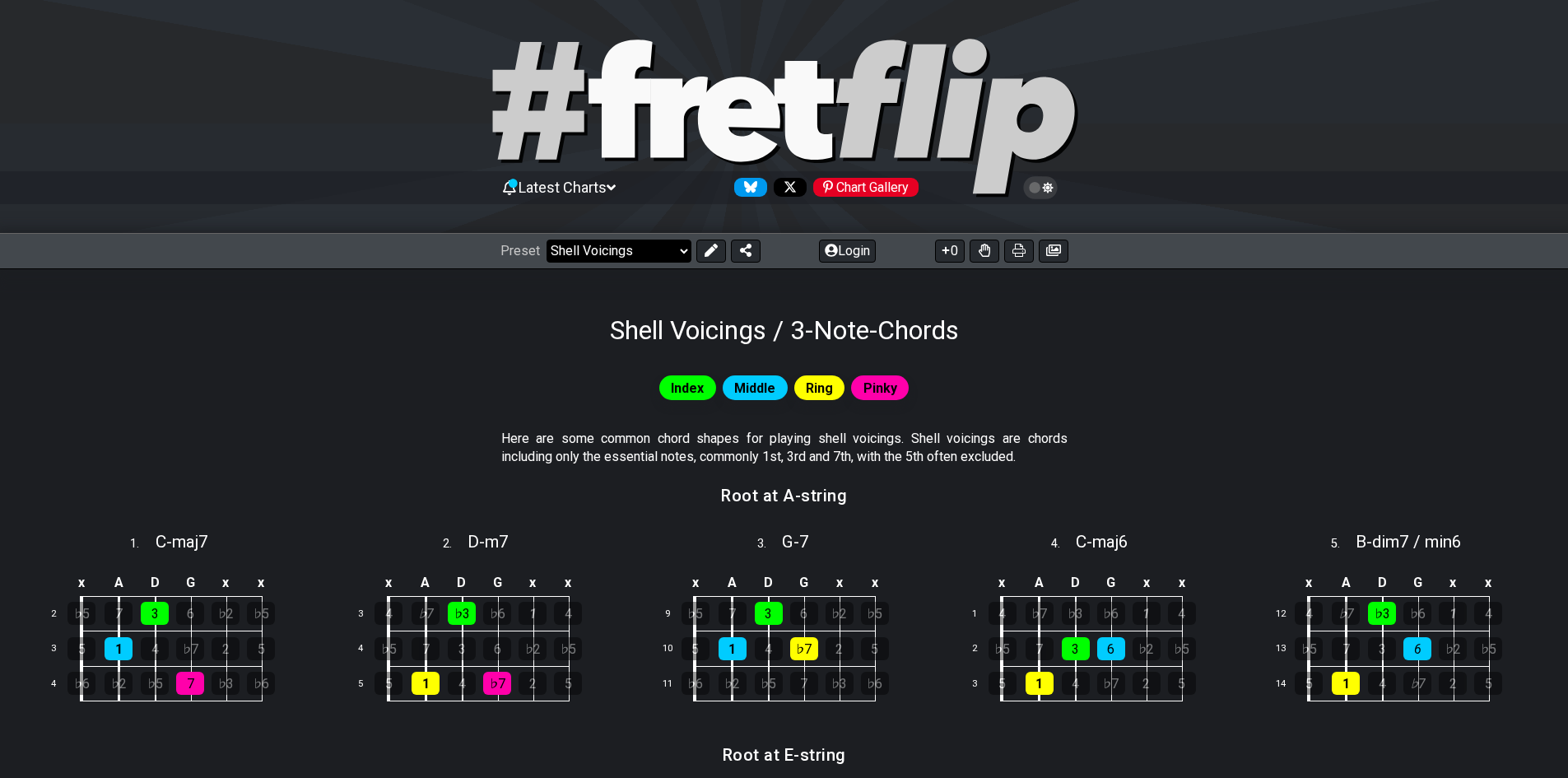
click at [649, 246] on select "Welcome to #fretflip! Initial Preset Custom Preset Minor Pentatonic Major Penta…" at bounding box center [619, 251] width 145 height 23
click at [546, 240] on select "Welcome to #fretflip! Initial Preset Custom Preset Minor Pentatonic Major Penta…" at bounding box center [619, 251] width 145 height 23
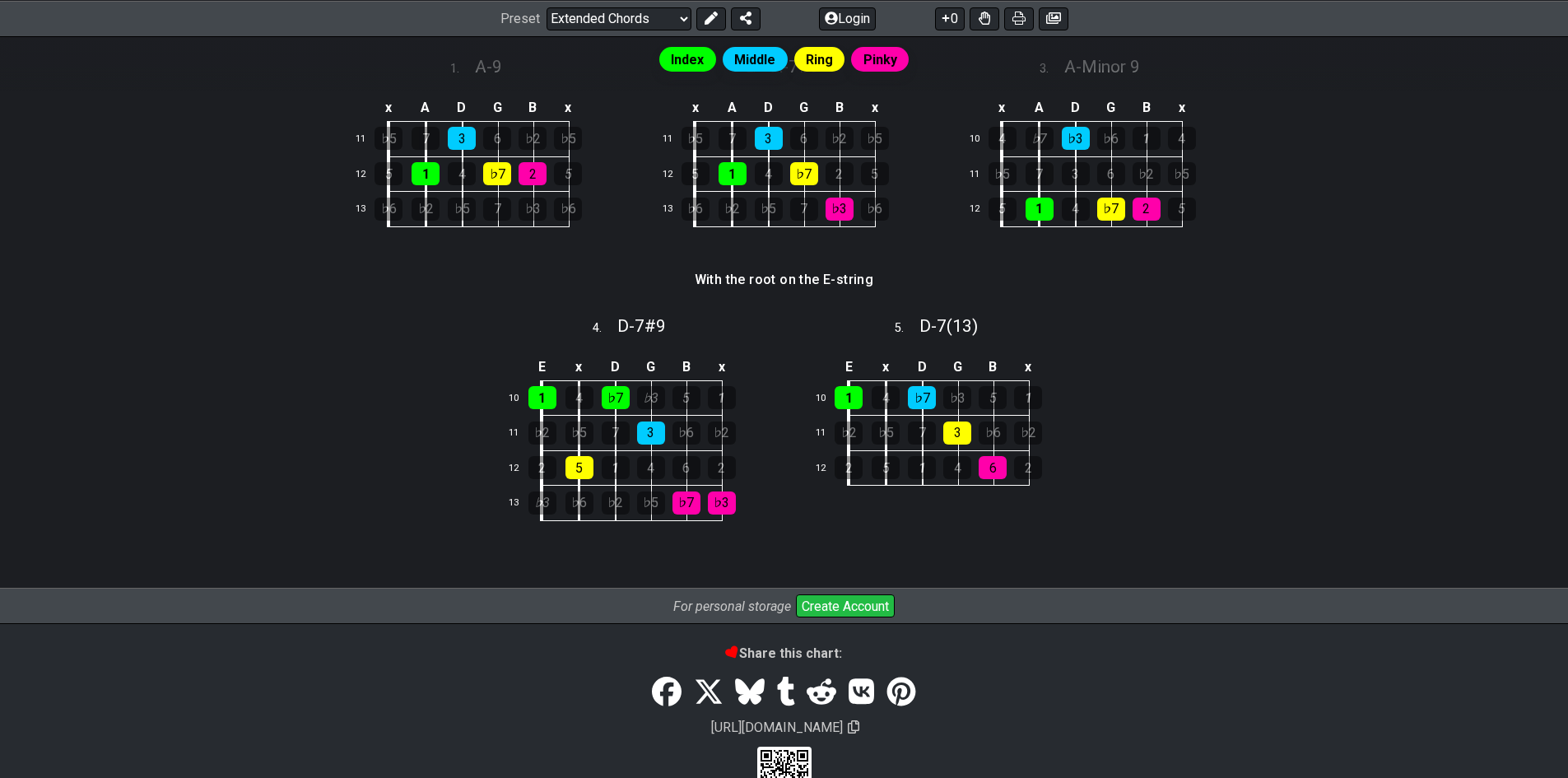
scroll to position [138, 0]
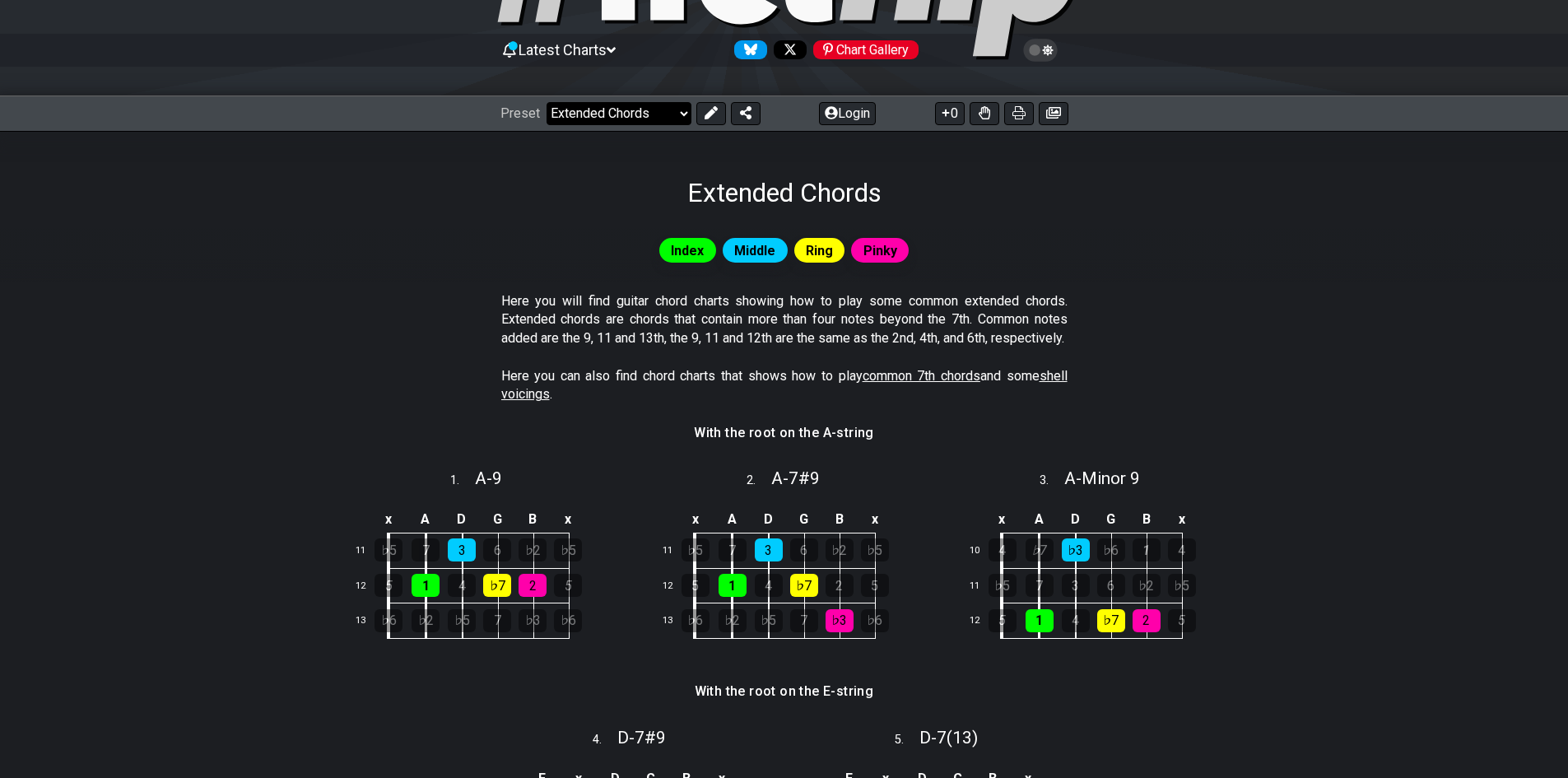
click at [589, 110] on select "Welcome to #fretflip! Initial Preset Custom Preset Minor Pentatonic Major Penta…" at bounding box center [619, 114] width 145 height 23
click at [546, 102] on select "Welcome to #fretflip! Initial Preset Custom Preset Minor Pentatonic Major Penta…" at bounding box center [619, 114] width 145 height 23
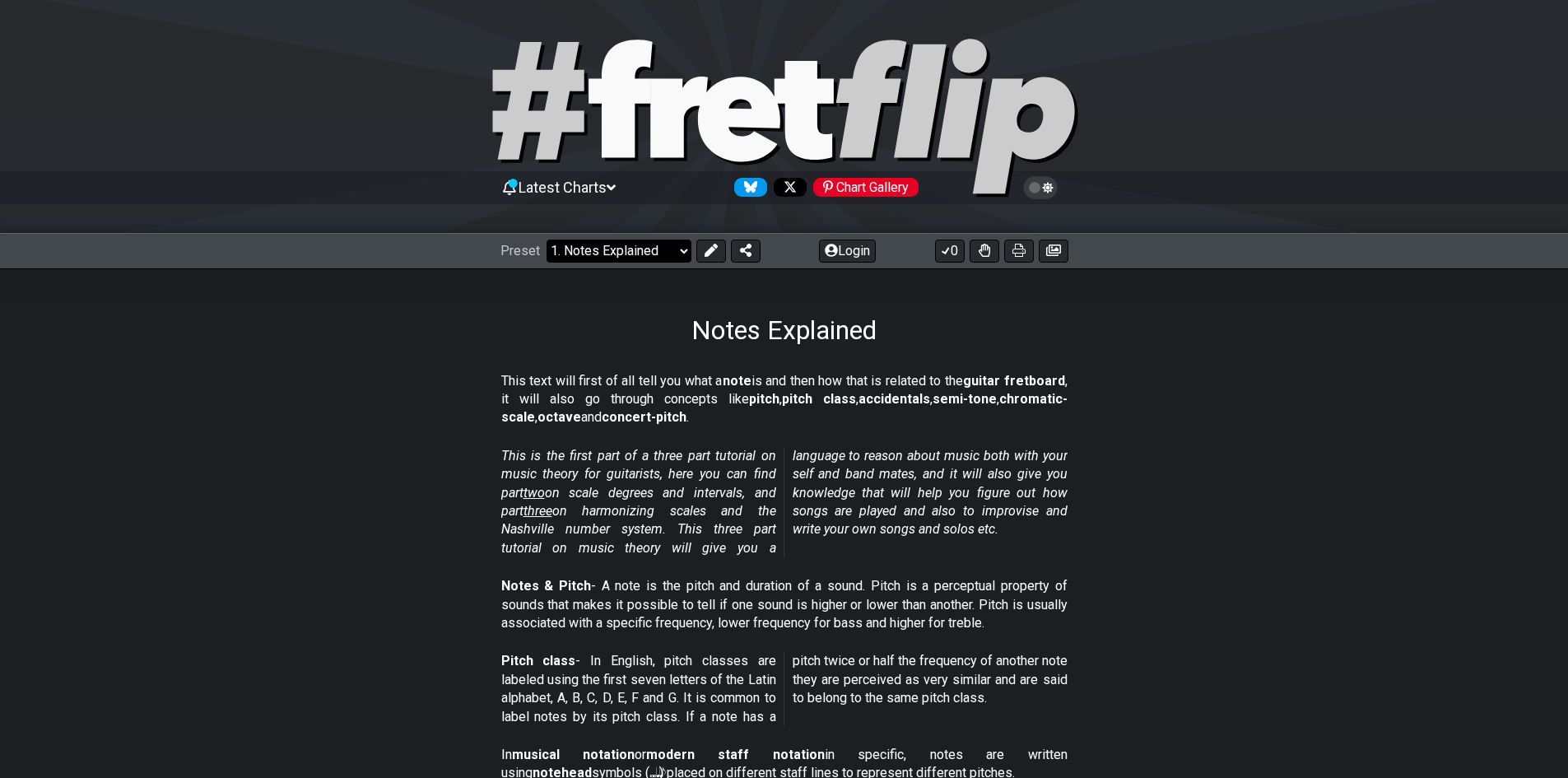
click at [596, 247] on select "Welcome to #fretflip! Initial Preset Custom Preset Minor Pentatonic Major Penta…" at bounding box center [619, 251] width 145 height 23
click at [546, 240] on select "Welcome to #fretflip! Initial Preset Custom Preset Minor Pentatonic Major Penta…" at bounding box center [619, 251] width 145 height 23
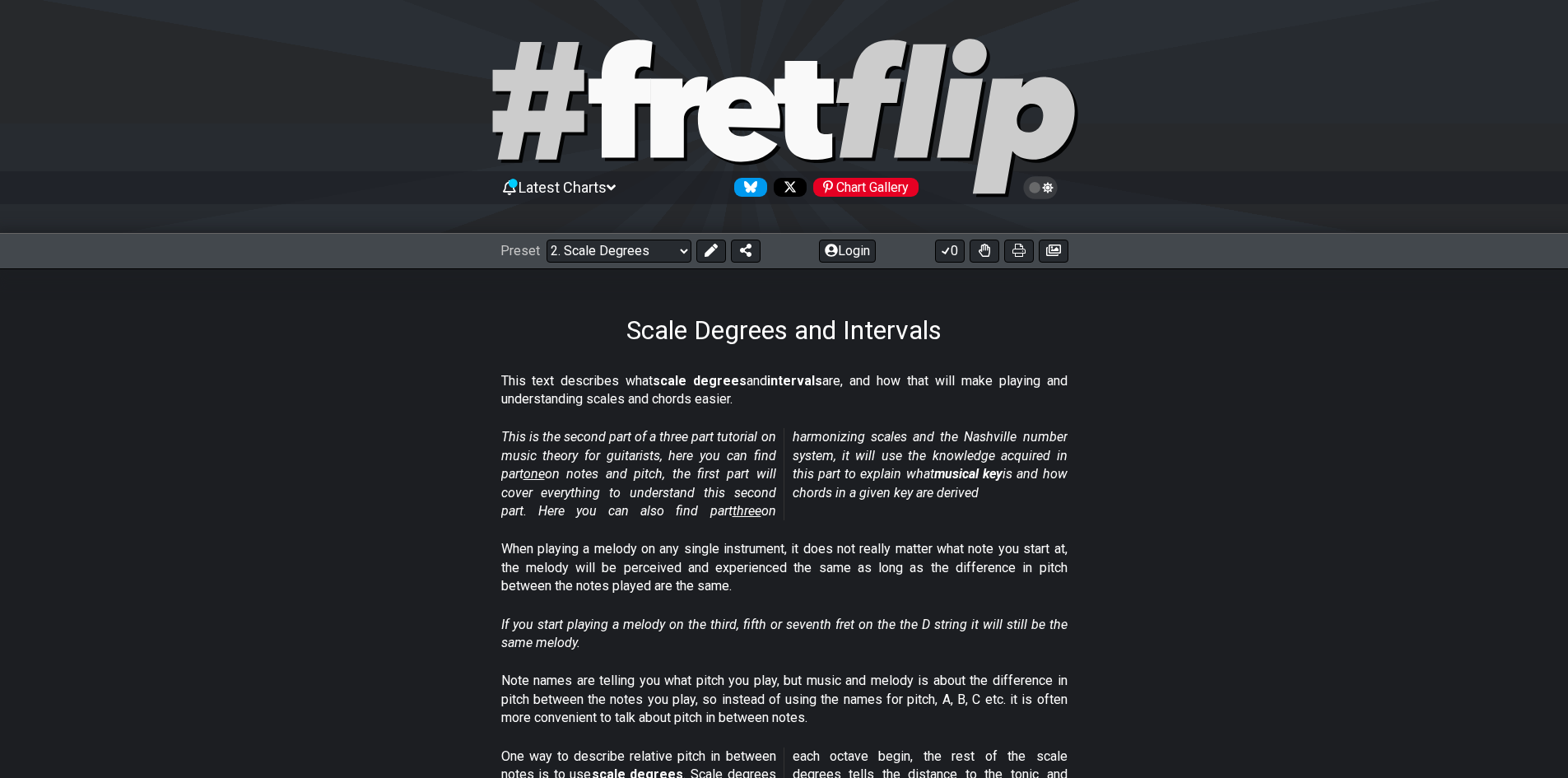
click at [579, 184] on span "Latest Charts" at bounding box center [562, 187] width 88 height 17
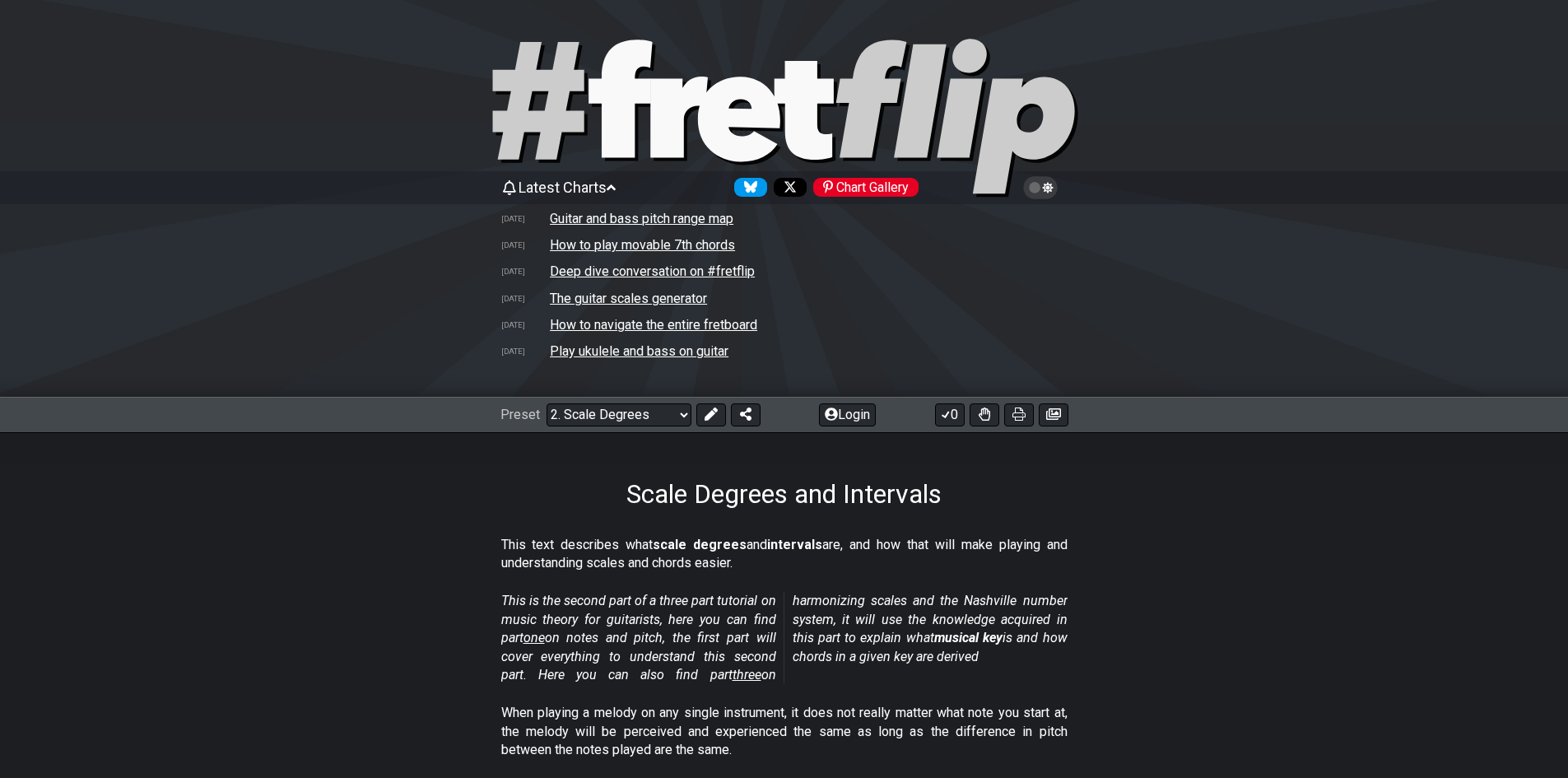
click at [578, 184] on span "Latest Charts" at bounding box center [562, 187] width 88 height 17
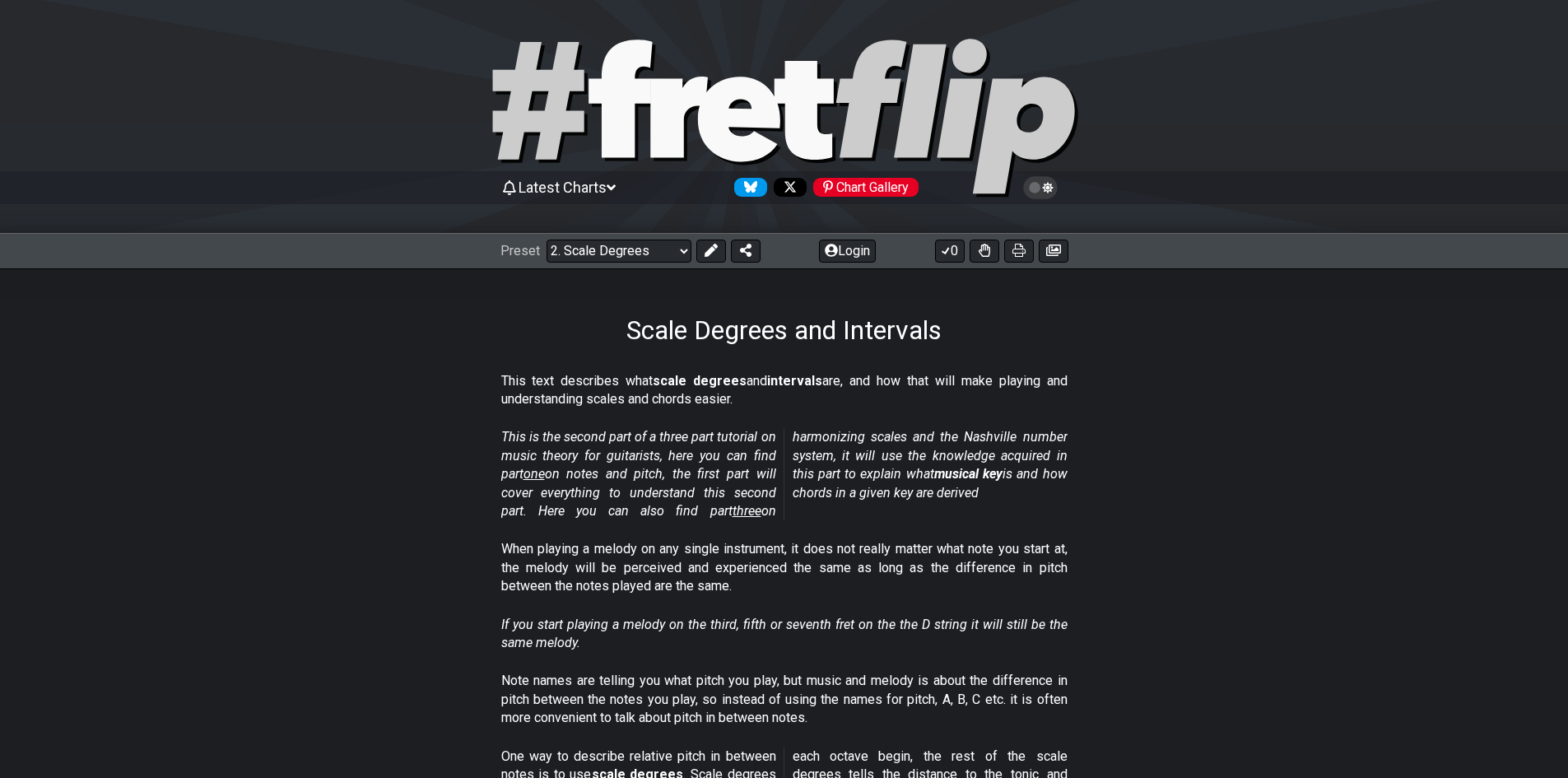
click at [578, 184] on span "Latest Charts" at bounding box center [562, 187] width 88 height 17
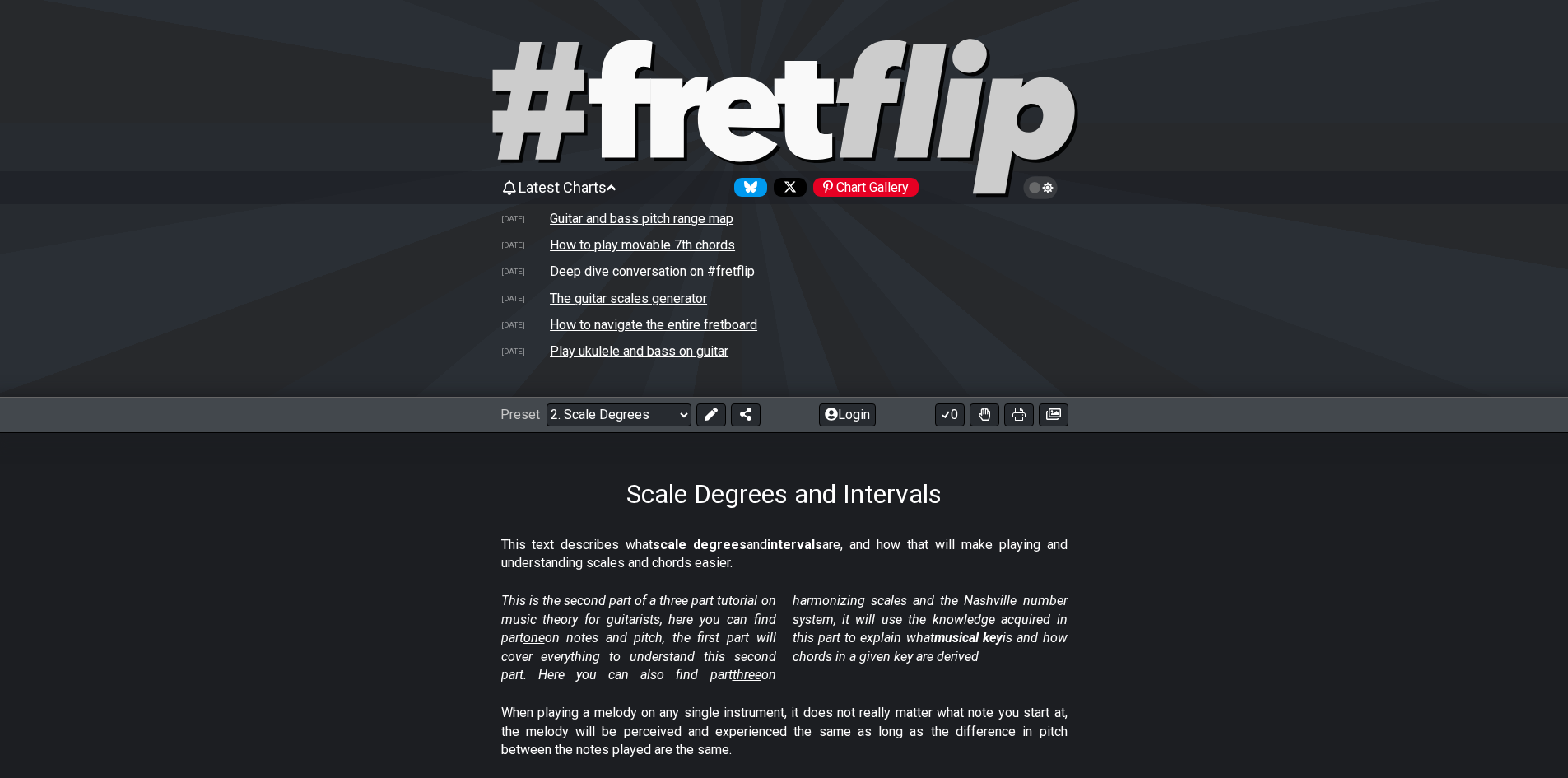
click at [578, 184] on span "Latest Charts" at bounding box center [562, 187] width 88 height 17
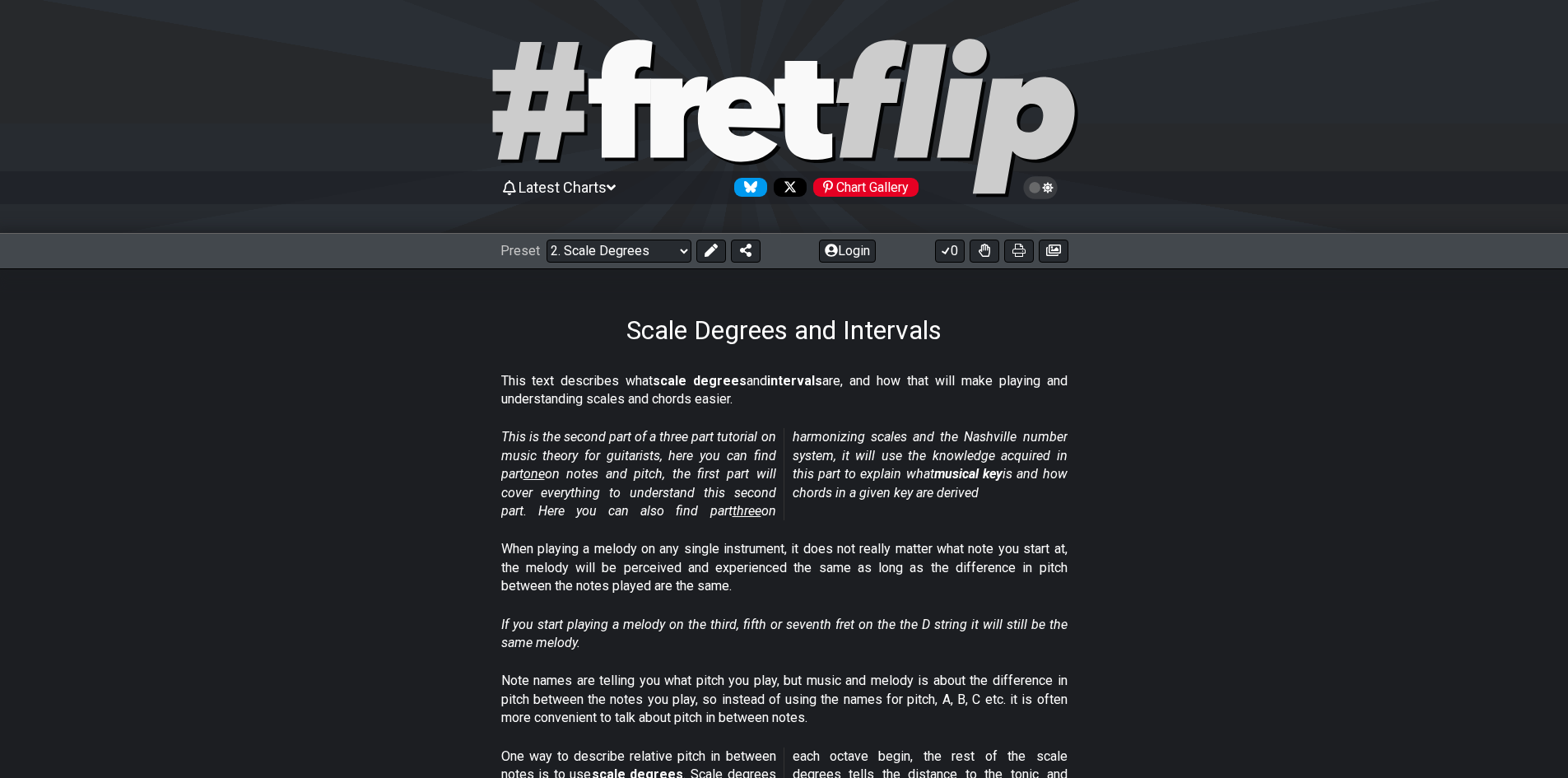
click at [584, 185] on span "Latest Charts" at bounding box center [562, 187] width 88 height 17
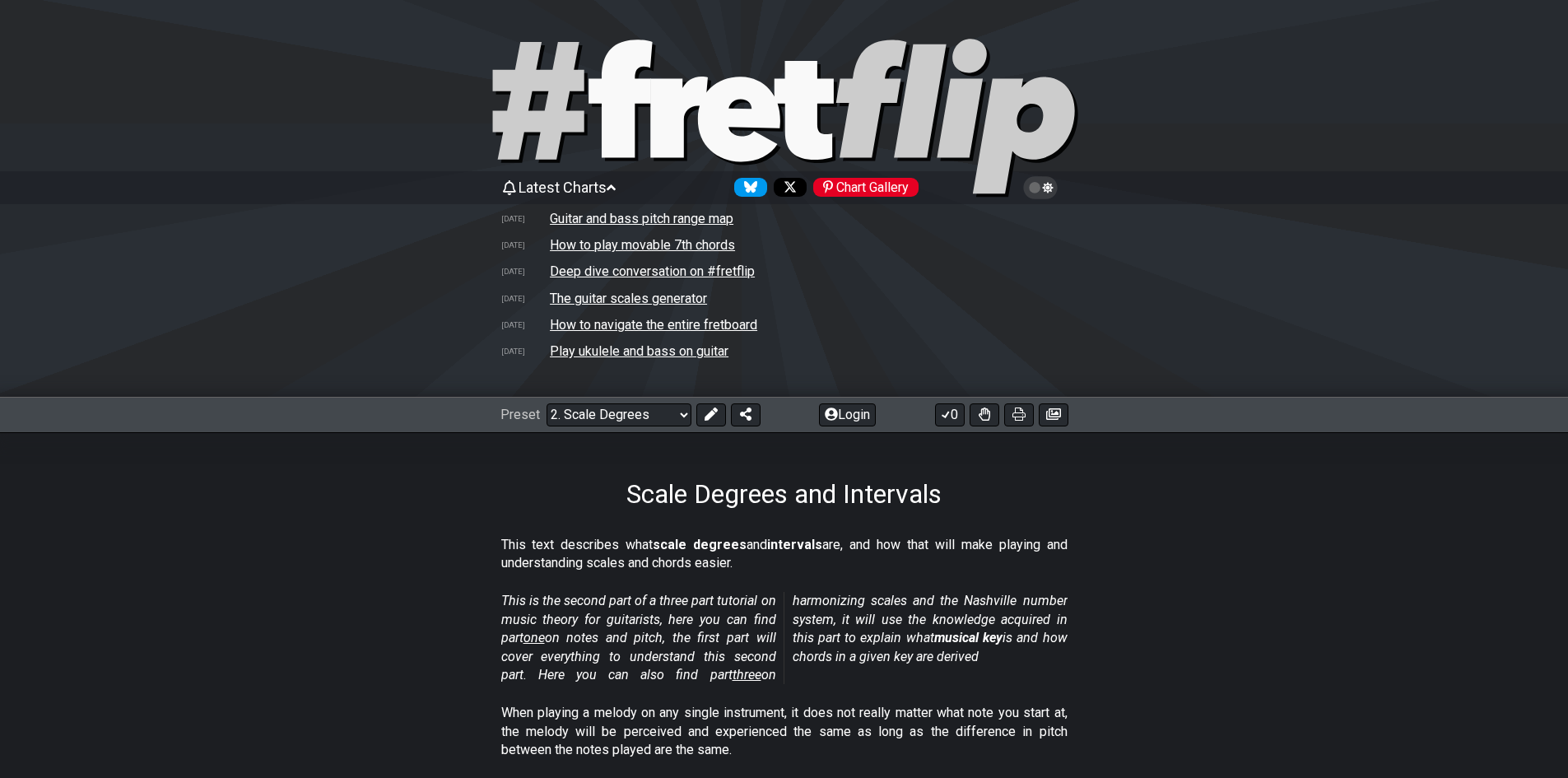
drag, startPoint x: 591, startPoint y: 247, endPoint x: 582, endPoint y: 245, distance: 9.2
click at [582, 245] on td "How to play movable 7th chords" at bounding box center [642, 245] width 187 height 17
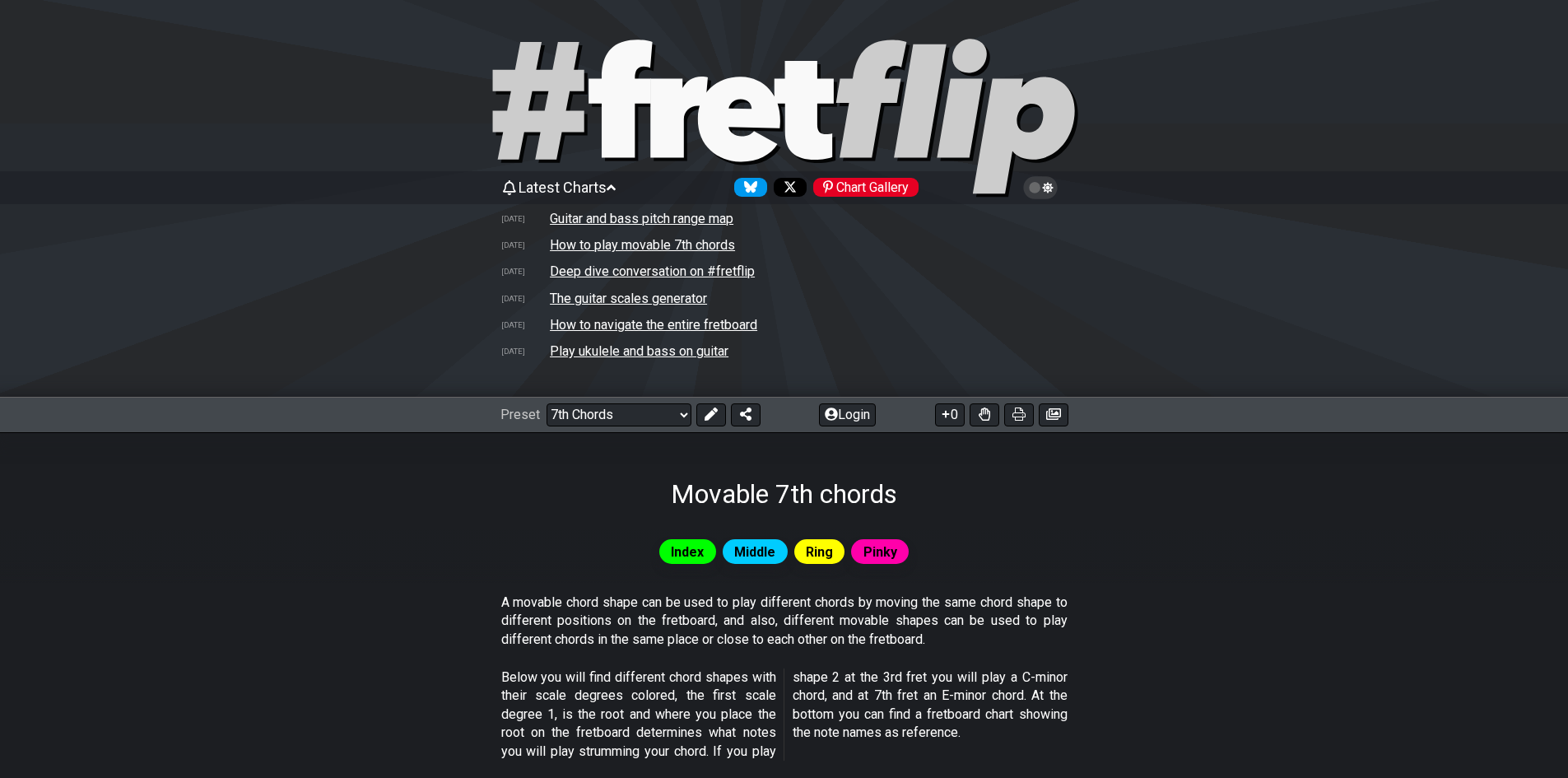
click at [582, 244] on td "How to play movable 7th chords" at bounding box center [642, 245] width 187 height 17
click at [608, 415] on select "Welcome to #fretflip! Initial Preset Custom Preset Minor Pentatonic Major Penta…" at bounding box center [619, 415] width 145 height 23
click at [546, 404] on select "Welcome to #fretflip! Initial Preset Custom Preset Minor Pentatonic Major Penta…" at bounding box center [619, 415] width 145 height 23
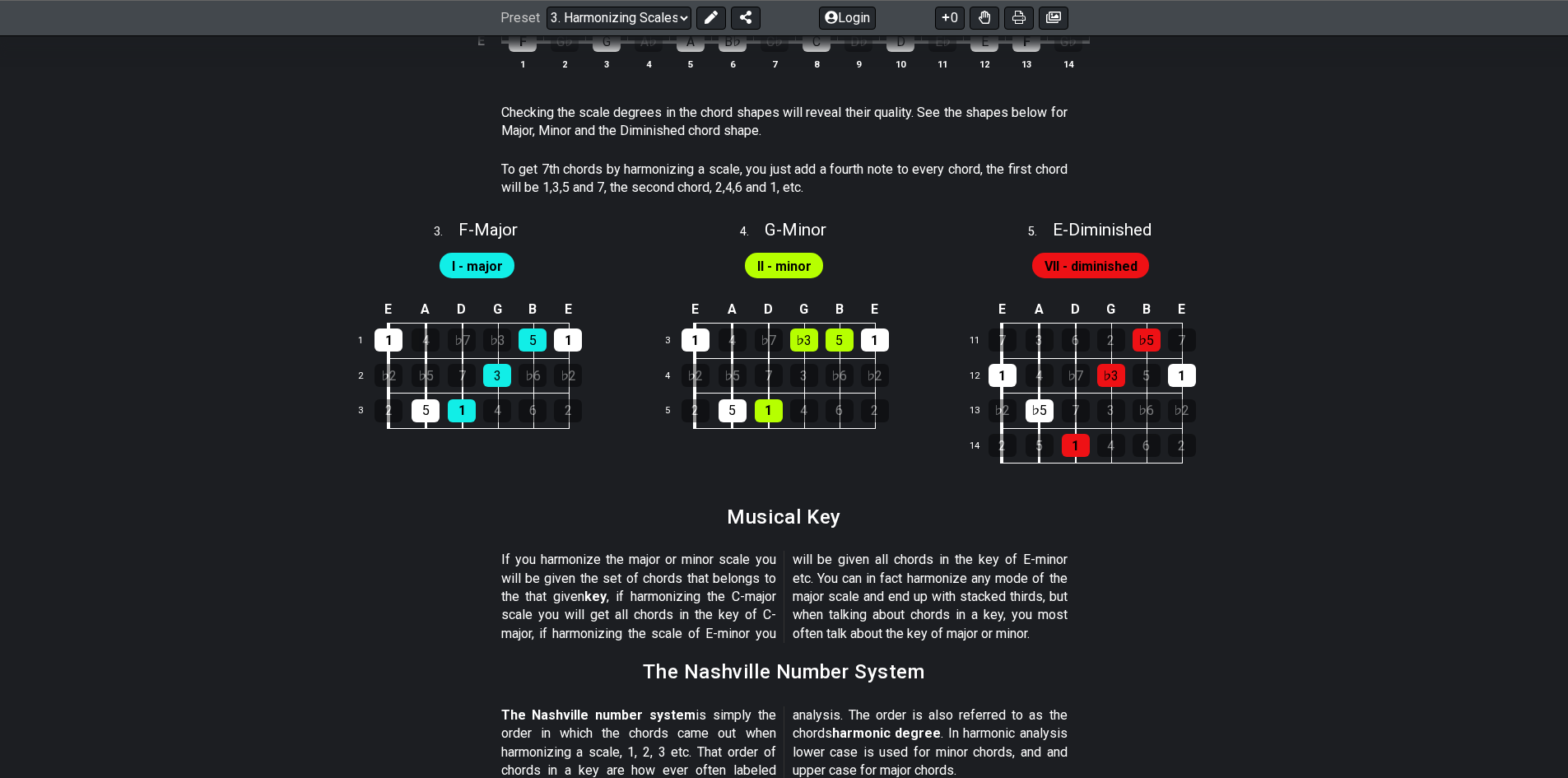
scroll to position [1366, 0]
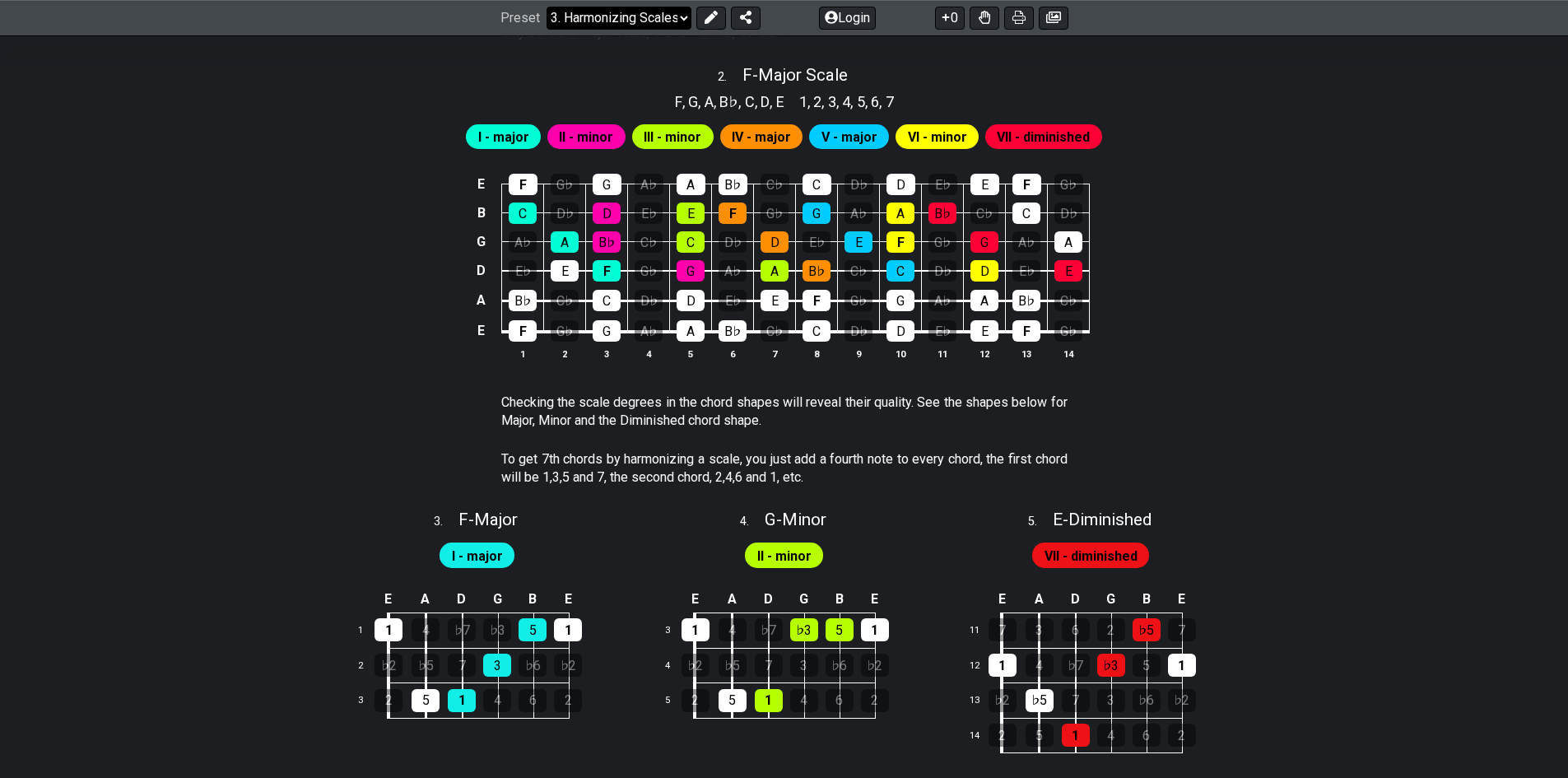
click at [632, 20] on select "Welcome to #fretflip! Initial Preset Custom Preset Minor Pentatonic Major Penta…" at bounding box center [619, 18] width 145 height 23
click at [546, 30] on select "Welcome to #fretflip! Initial Preset Custom Preset Minor Pentatonic Major Penta…" at bounding box center [619, 18] width 145 height 23
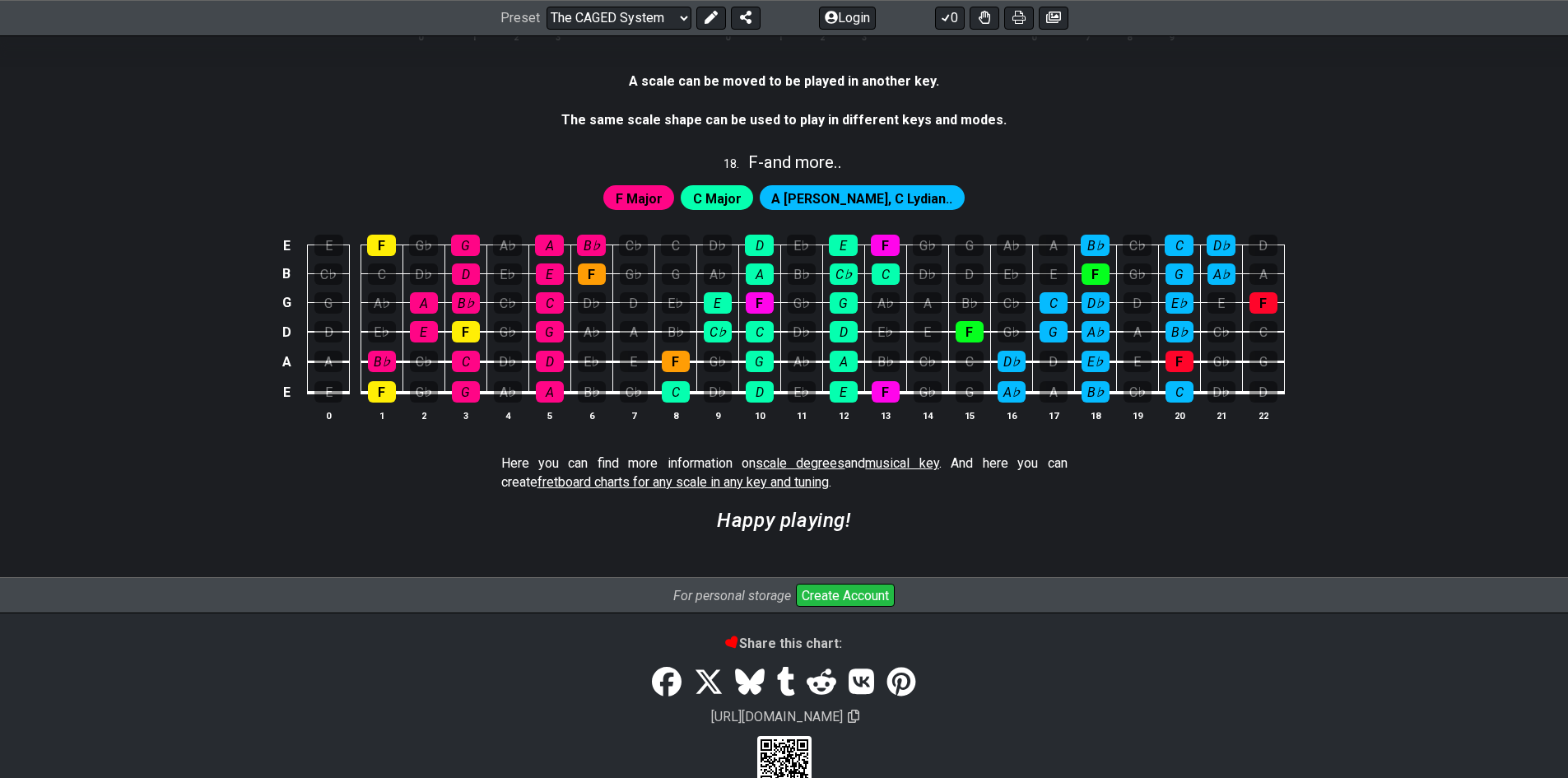
scroll to position [4344, 0]
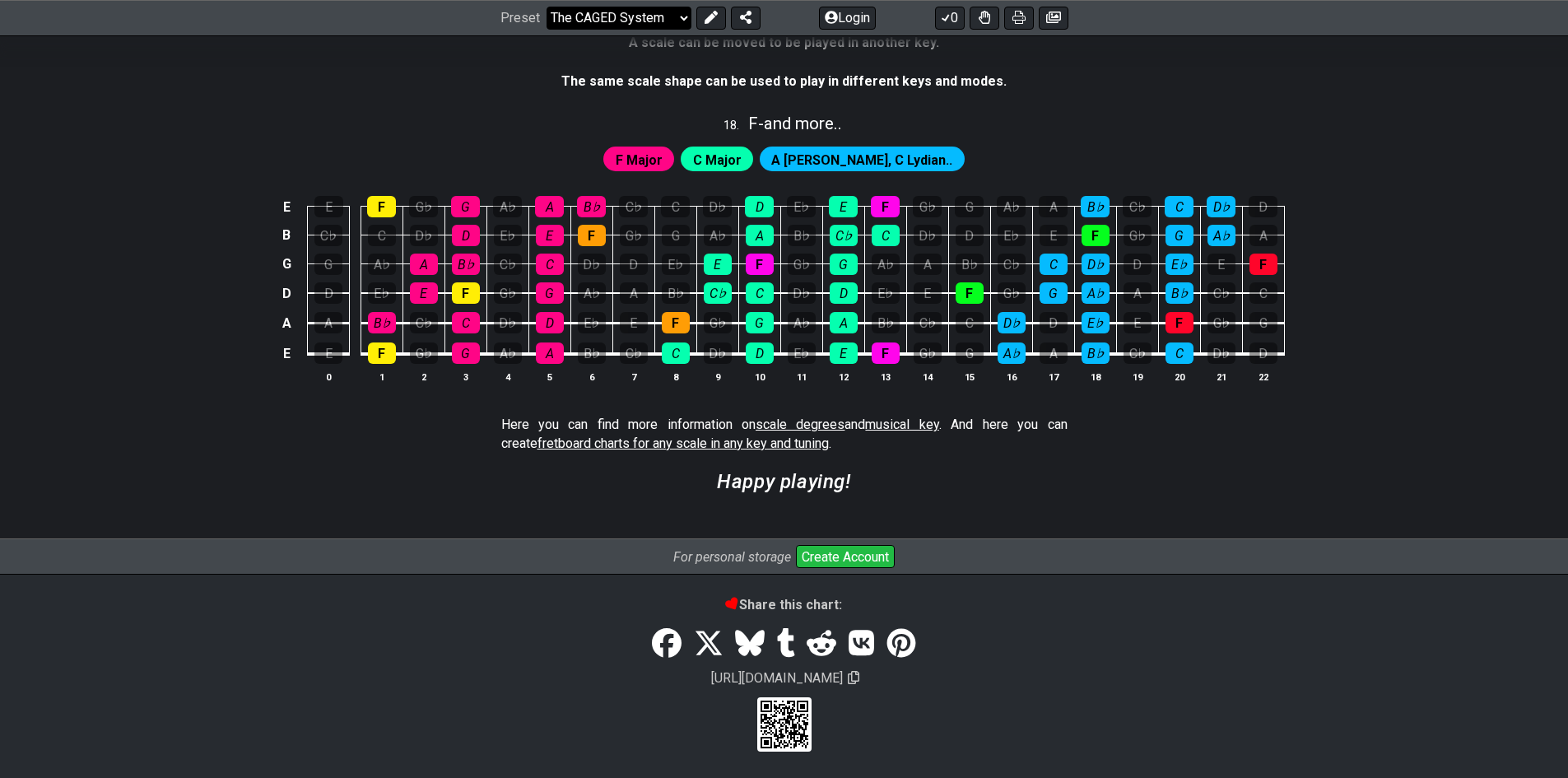
click at [647, 22] on select "Welcome to #fretflip! Initial Preset Custom Preset Minor Pentatonic Major Penta…" at bounding box center [619, 18] width 145 height 23
click at [546, 30] on select "Welcome to #fretflip! Initial Preset Custom Preset Minor Pentatonic Major Penta…" at bounding box center [619, 18] width 145 height 23
select select "/guitar-scales-generator"
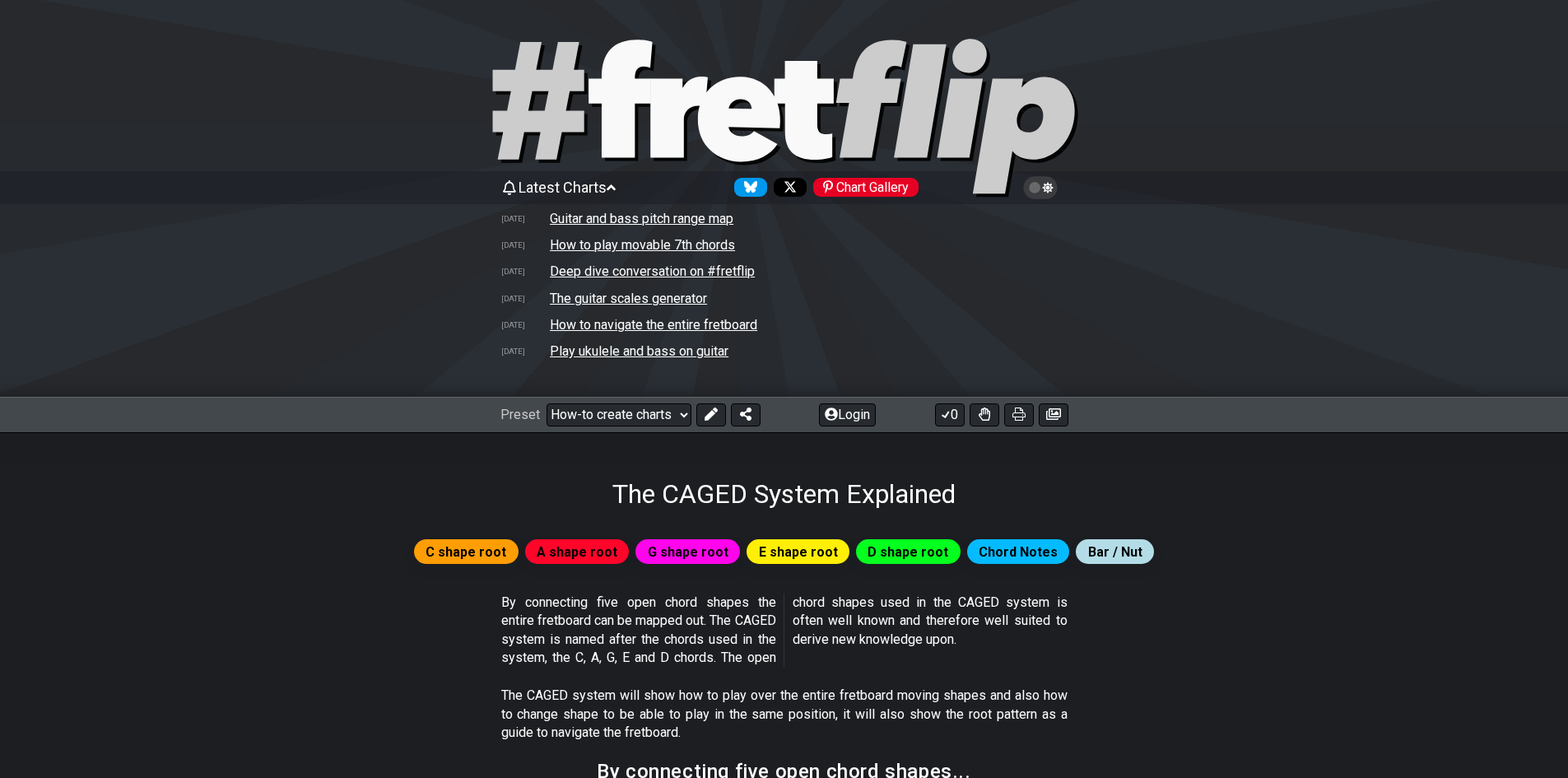
select select "A"
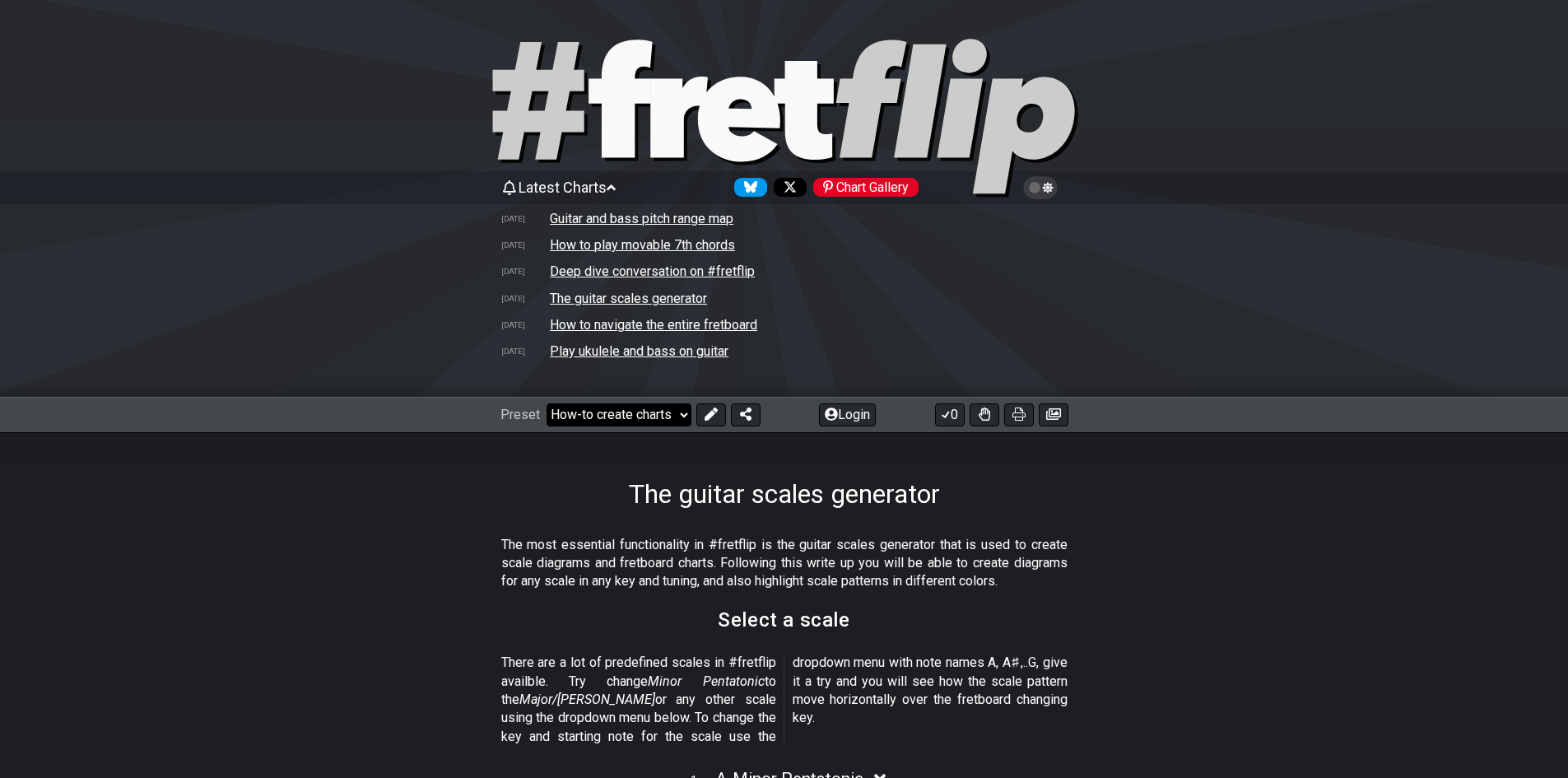
click at [635, 422] on select "Welcome to #fretflip! Initial Preset Custom Preset Minor Pentatonic Major Penta…" at bounding box center [619, 415] width 145 height 23
click at [546, 404] on select "Welcome to #fretflip! Initial Preset Custom Preset Minor Pentatonic Major Penta…" at bounding box center [619, 415] width 145 height 23
select select "/template"
select select "Root"
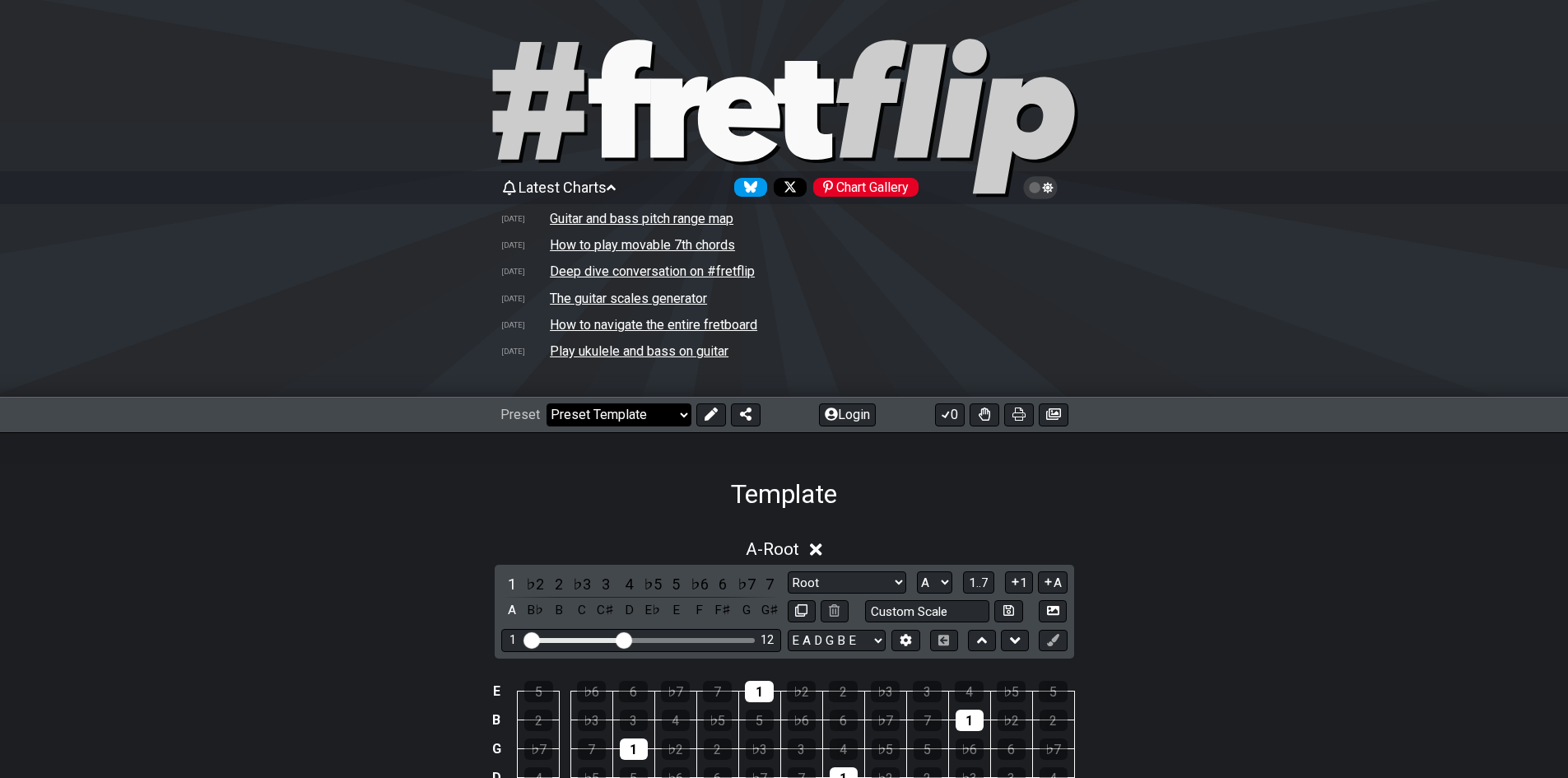
click at [584, 425] on select "Welcome to #fretflip! Initial Preset Custom Preset Minor Pentatonic Major Penta…" at bounding box center [619, 415] width 145 height 23
click at [546, 404] on select "Welcome to #fretflip! Initial Preset Custom Preset Minor Pentatonic Major Penta…" at bounding box center [619, 415] width 145 height 23
select select "/major-triad-arpeggios"
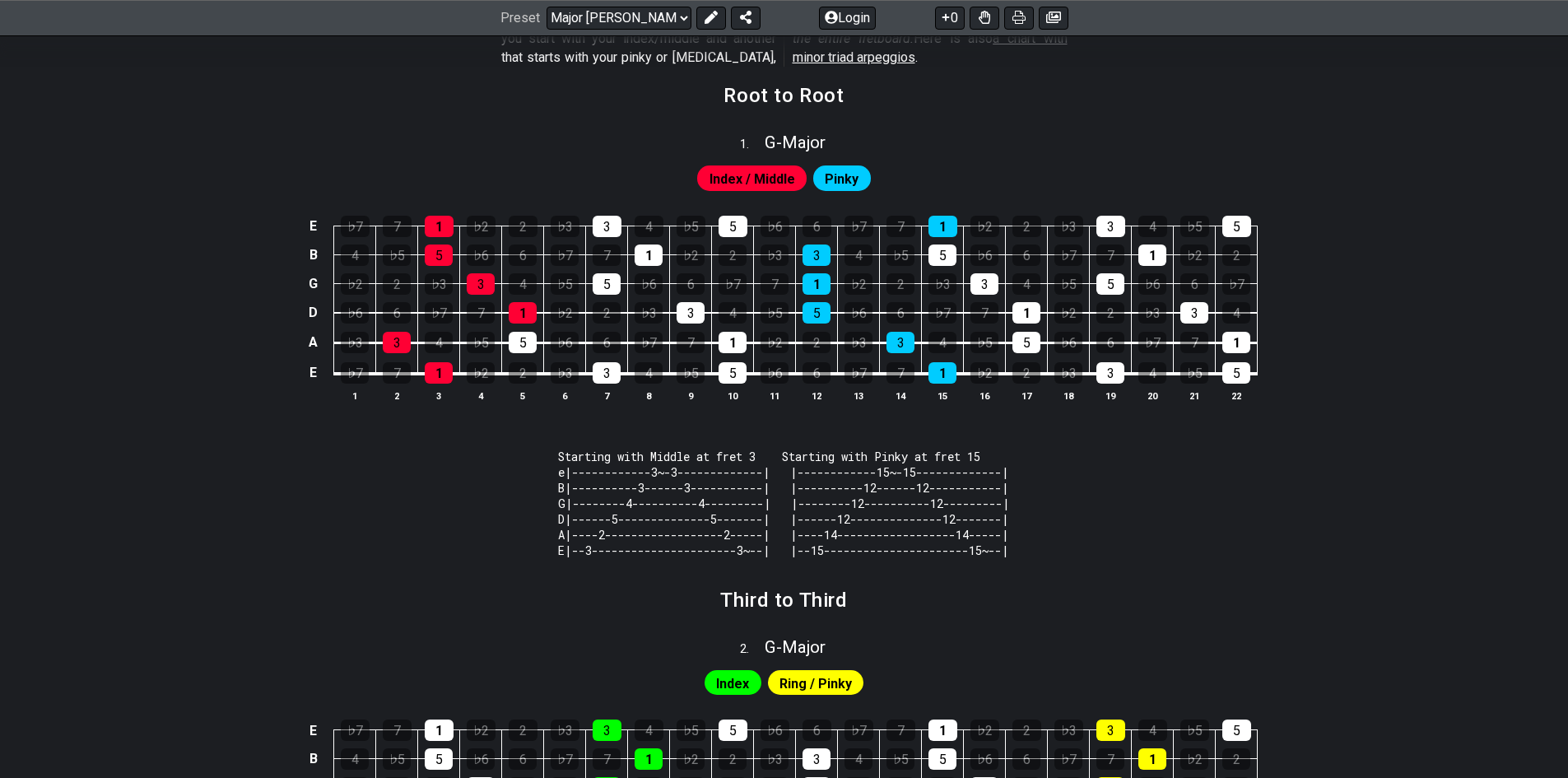
scroll to position [686, 0]
